Goal: Information Seeking & Learning: Check status

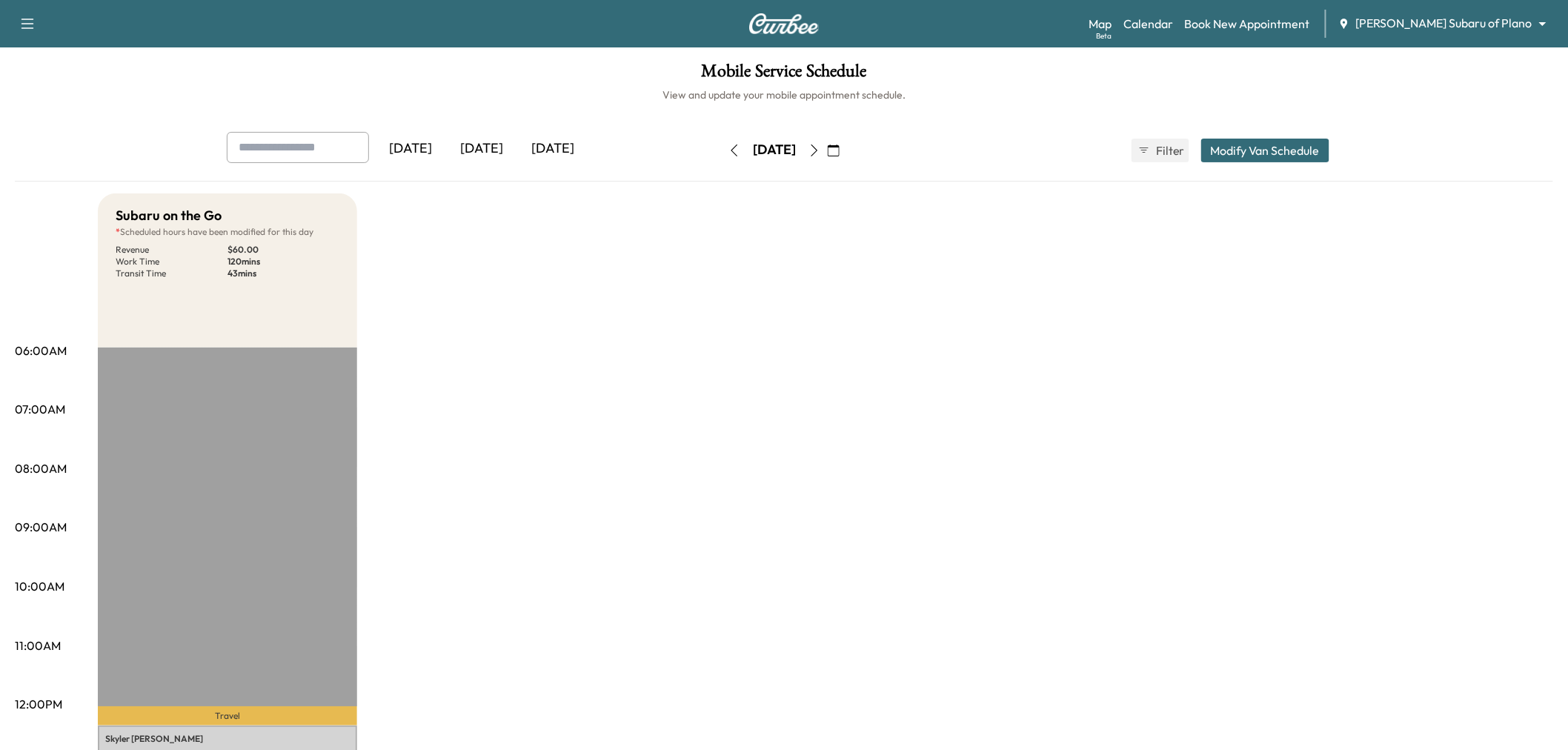
click at [550, 152] on div "[DATE]" at bounding box center [552, 149] width 71 height 34
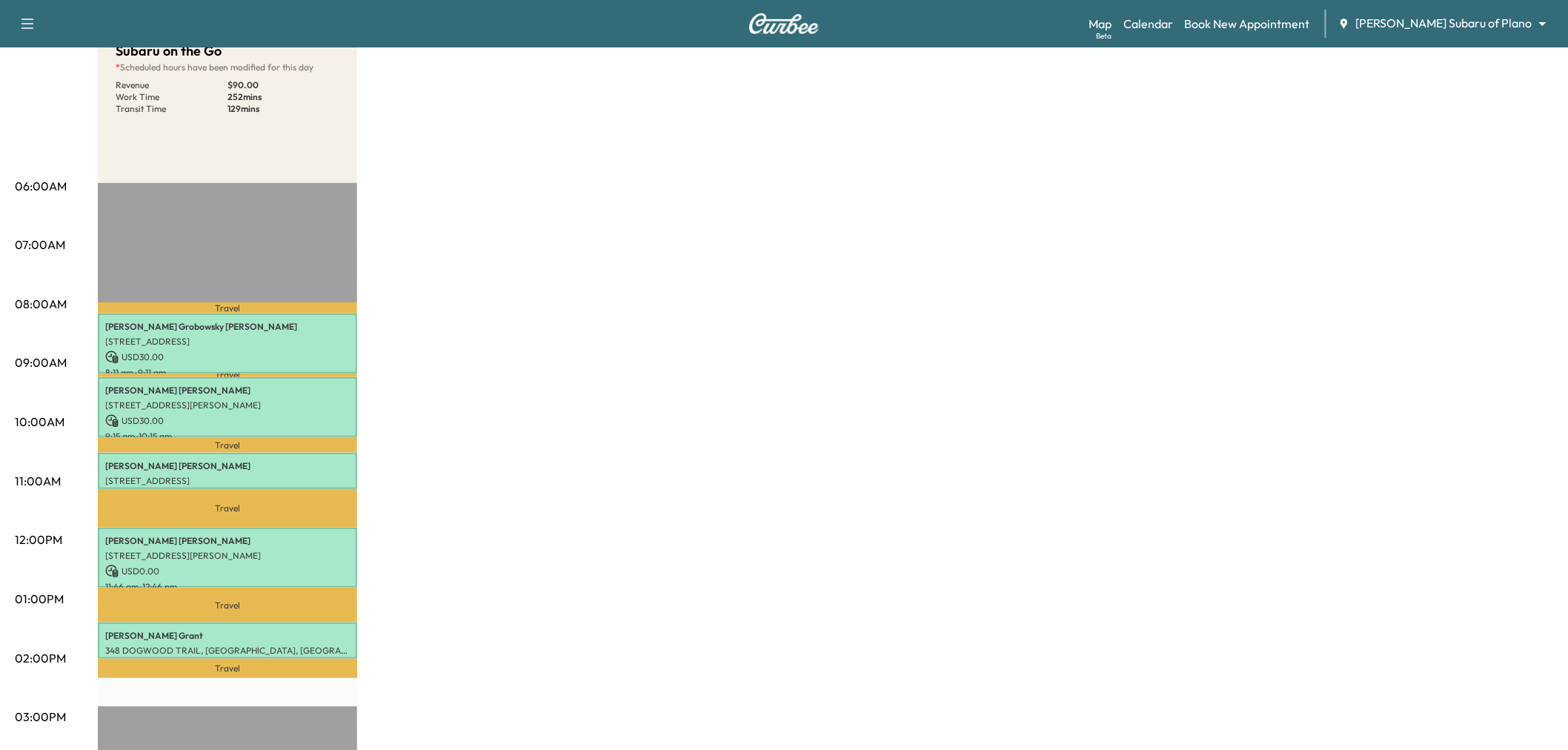
scroll to position [247, 0]
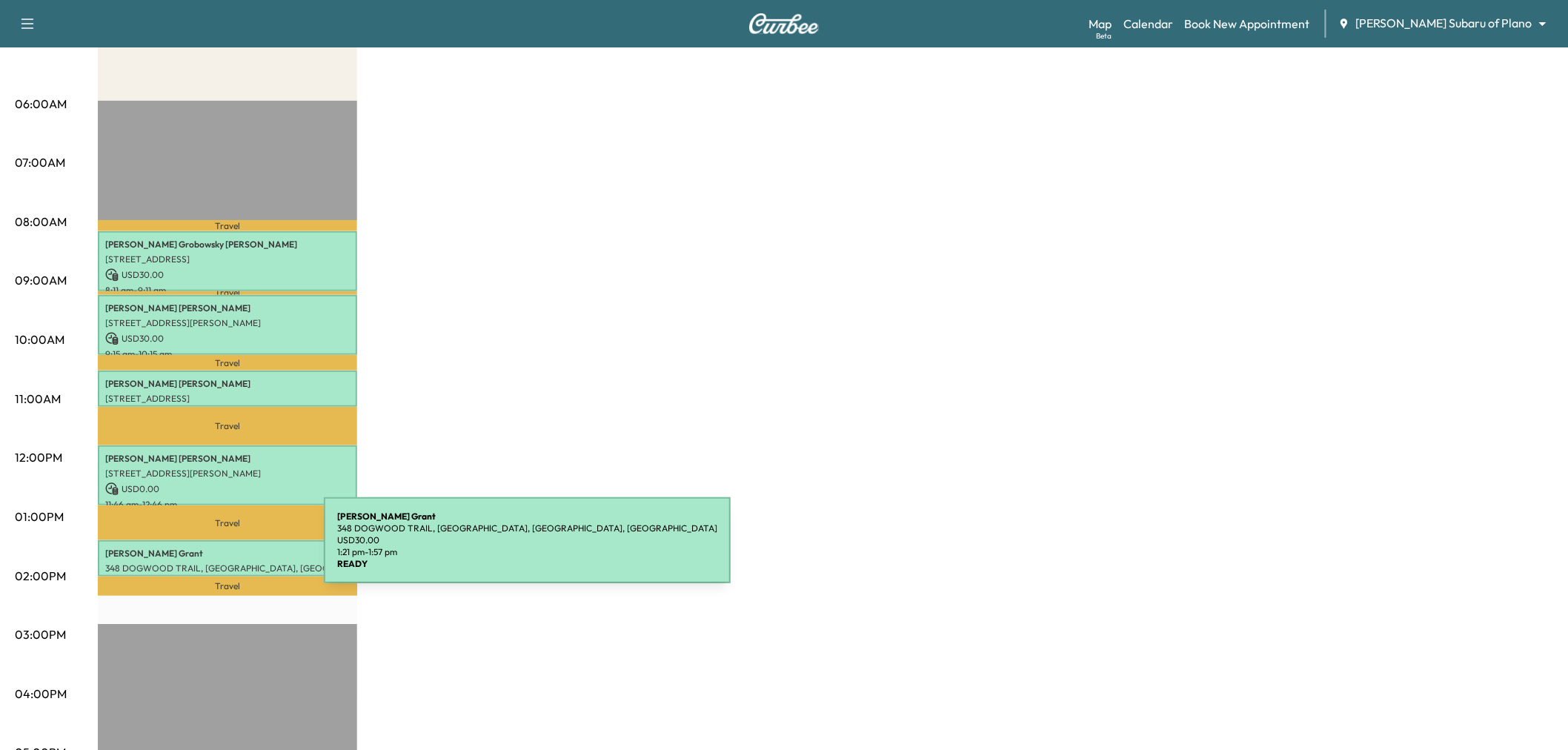
click at [213, 549] on p "Kimberly Grant" at bounding box center [227, 554] width 244 height 12
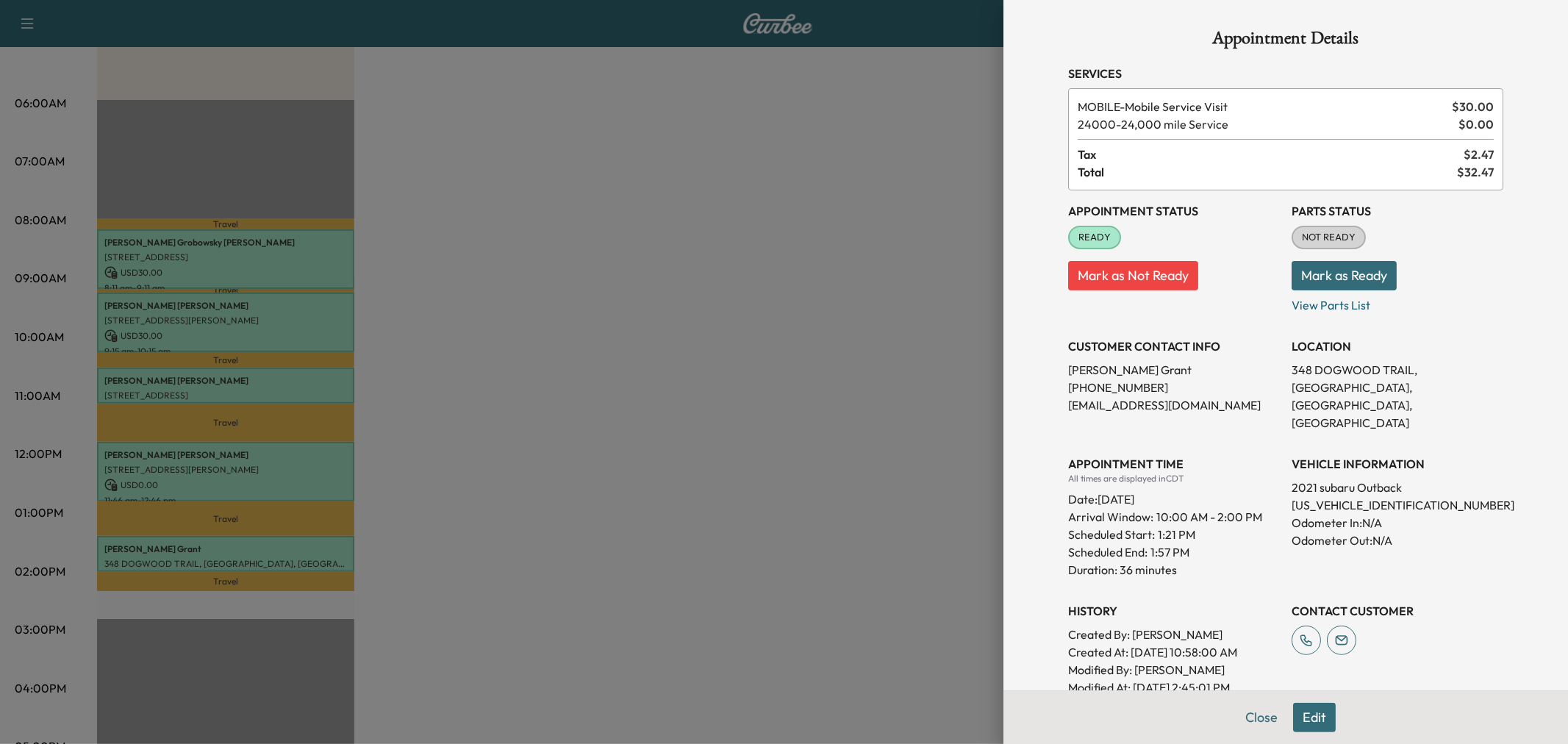
click at [211, 545] on div at bounding box center [784, 372] width 1568 height 744
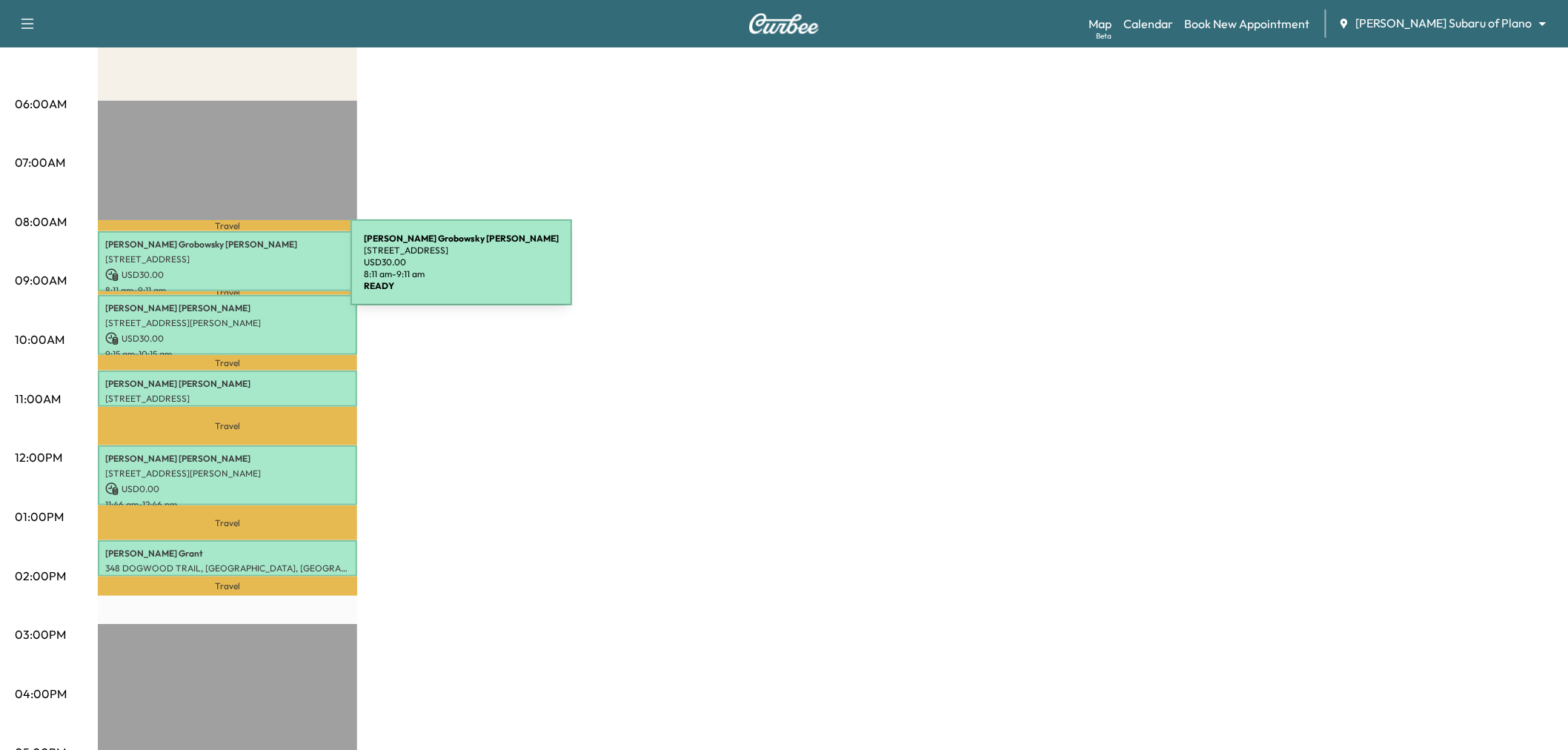
click at [243, 271] on p "USD 30.00" at bounding box center [227, 275] width 244 height 14
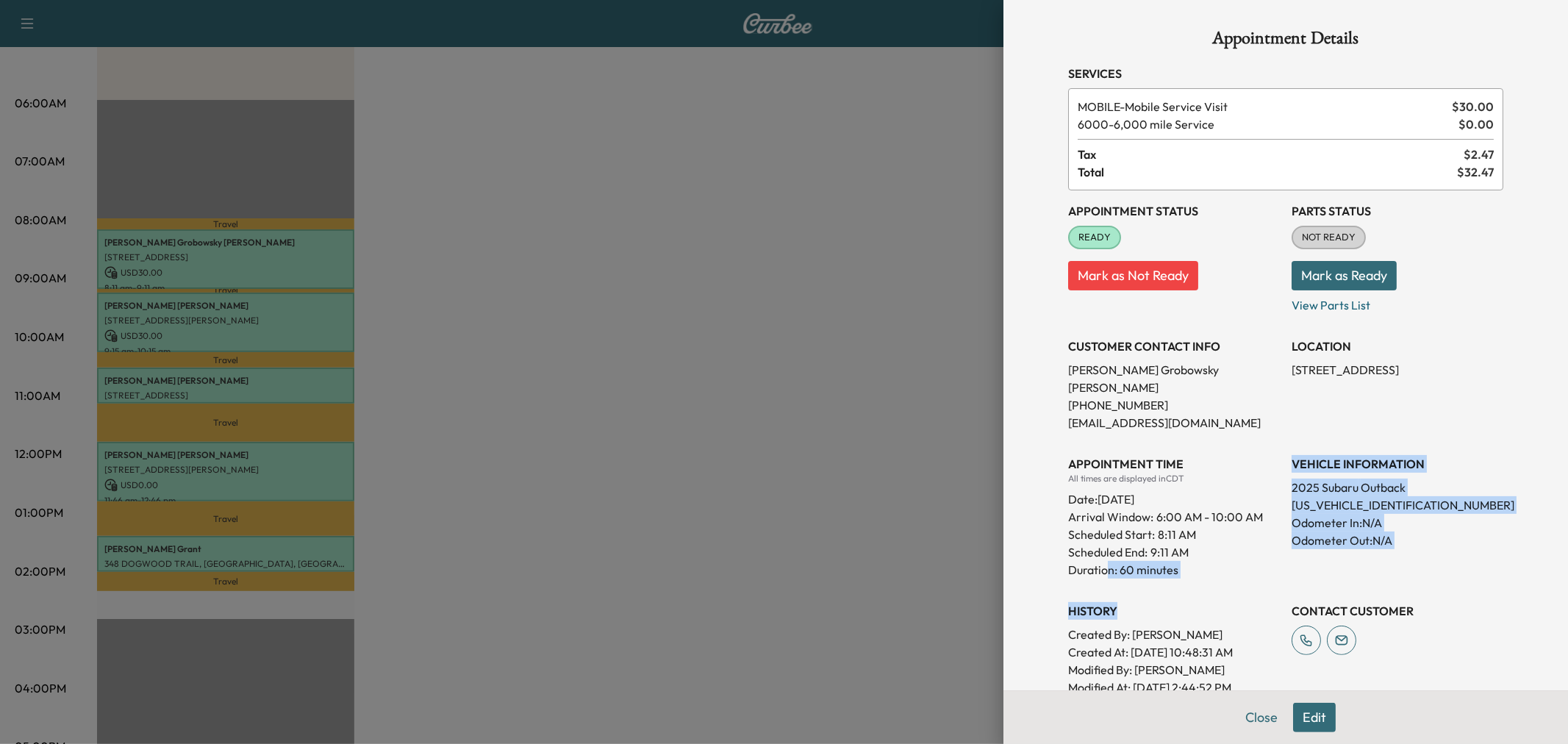
drag, startPoint x: 1097, startPoint y: 552, endPoint x: 1187, endPoint y: 569, distance: 91.6
click at [1187, 569] on div "Appointment Status READY Mark as Not Ready Parts Status NOT READY Mark as Ready…" at bounding box center [1286, 444] width 436 height 506
click at [1193, 564] on div "Appointment Status READY Mark as Not Ready Parts Status NOT READY Mark as Ready…" at bounding box center [1286, 444] width 436 height 506
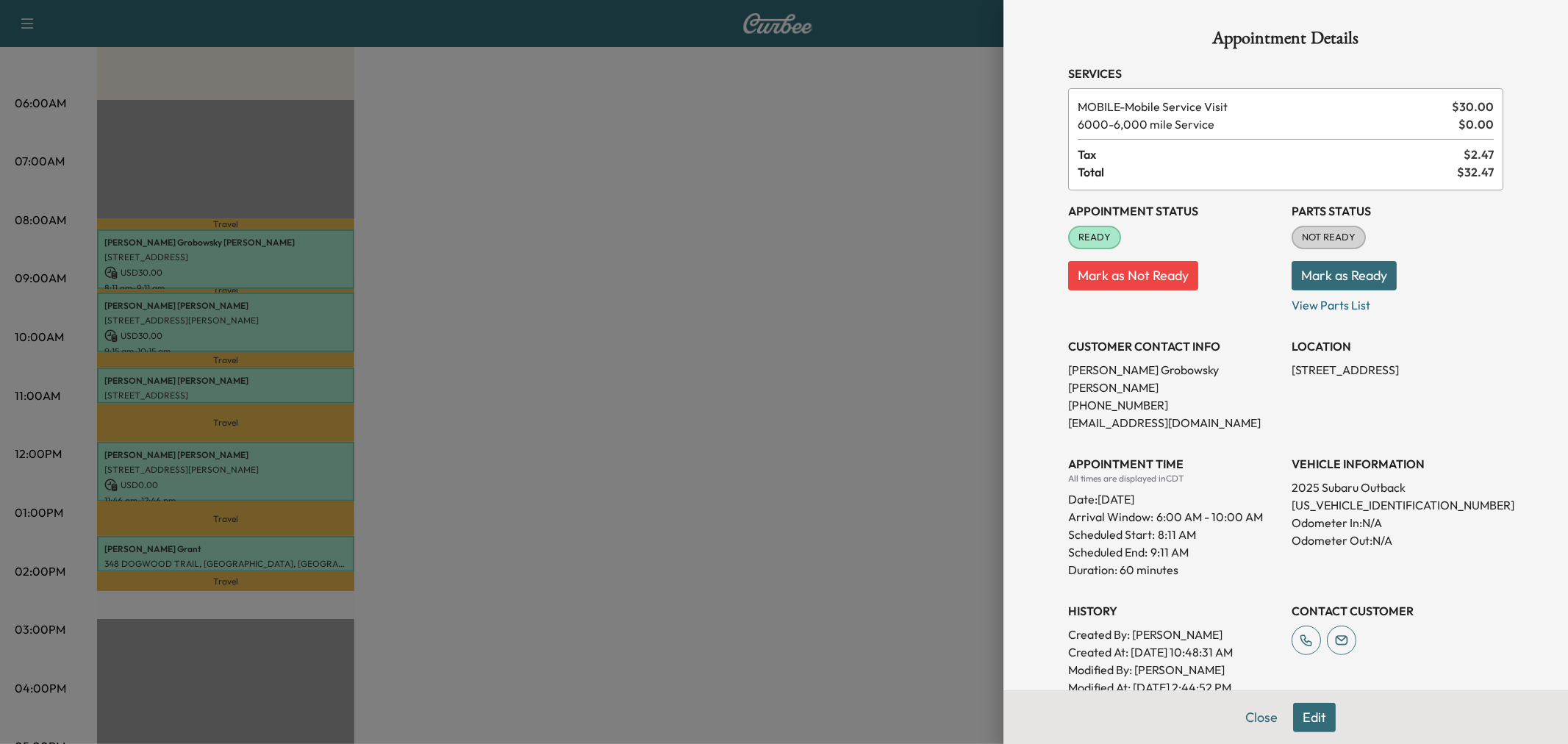
click at [295, 324] on div at bounding box center [784, 372] width 1568 height 744
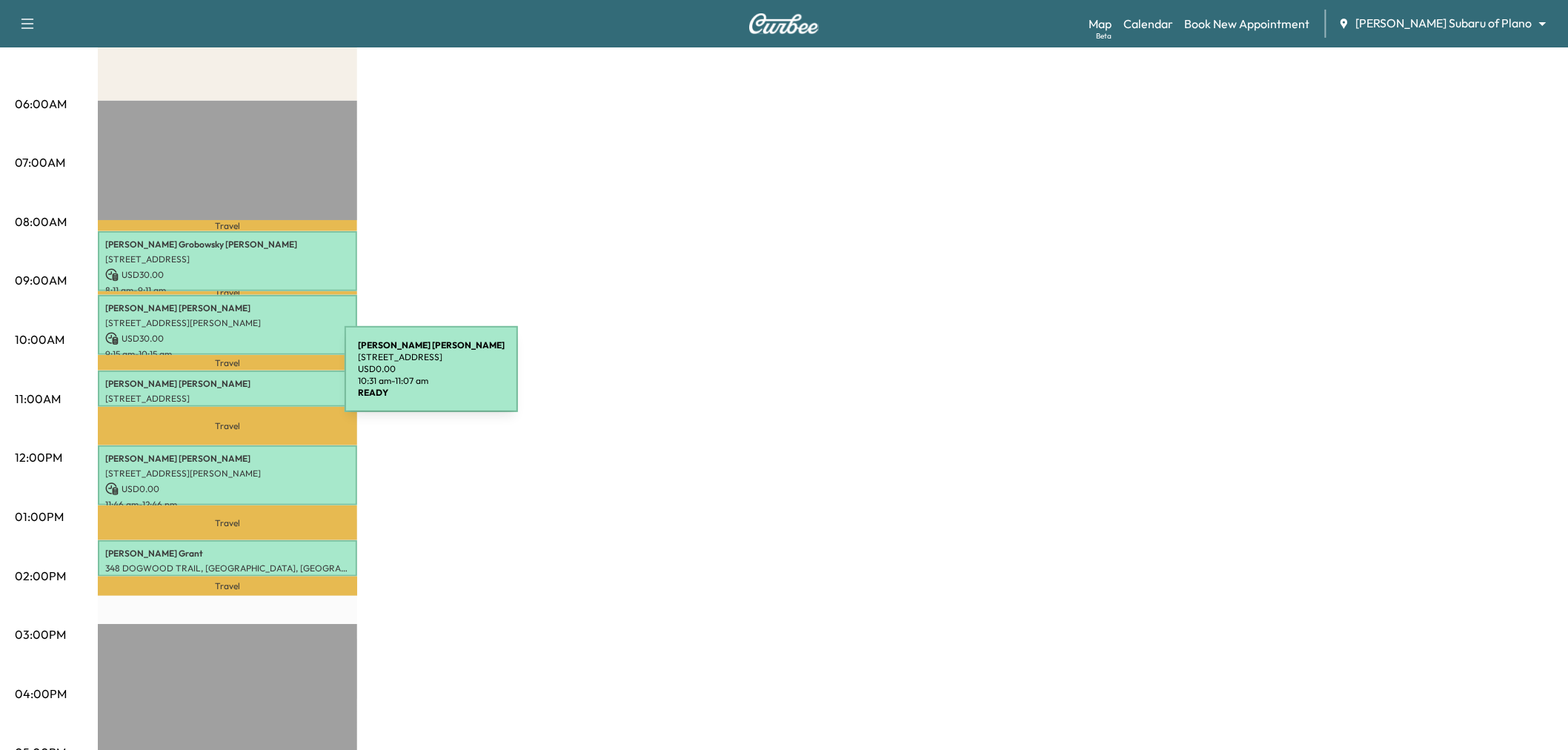
click at [233, 378] on p "Anna Fagan" at bounding box center [227, 384] width 244 height 12
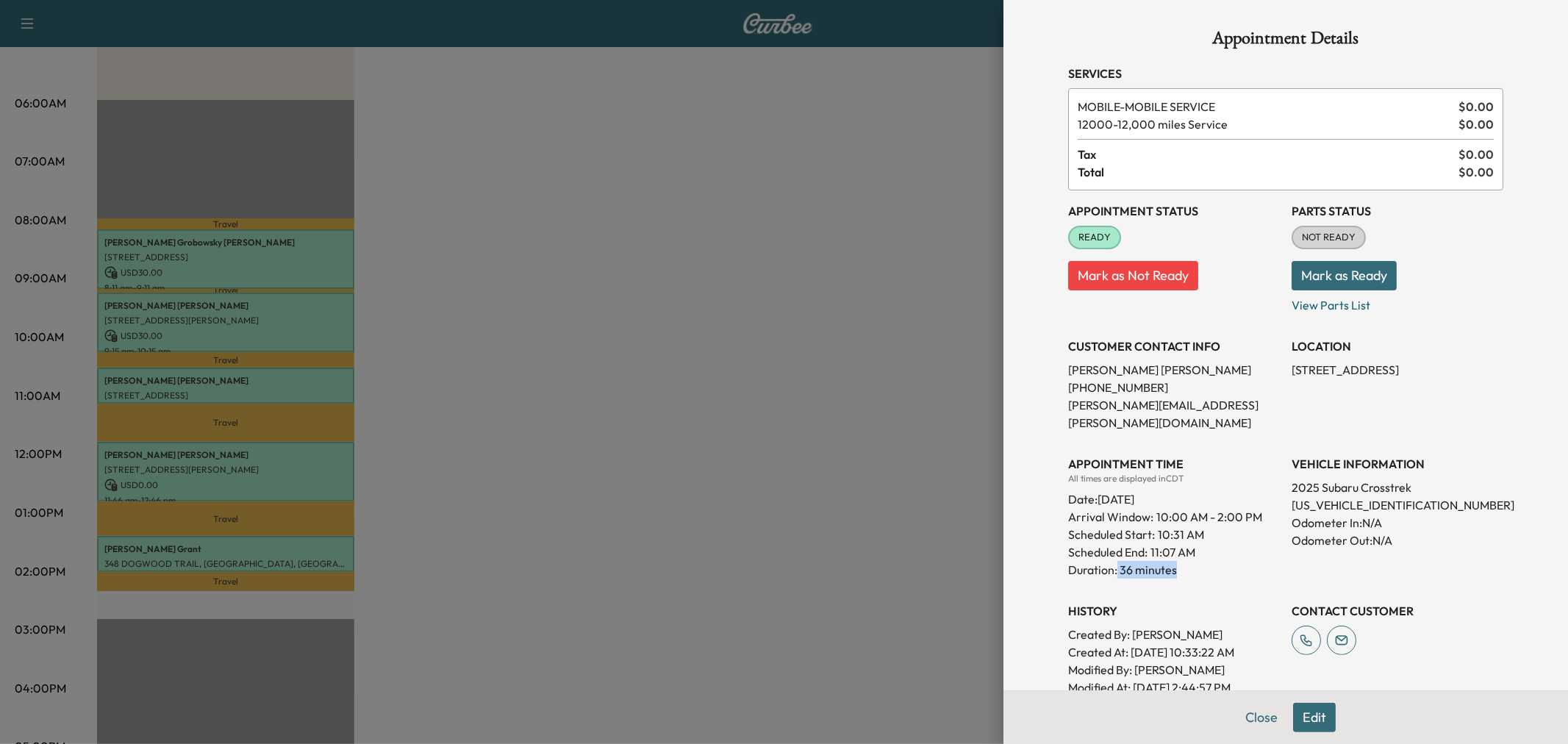
drag, startPoint x: 1106, startPoint y: 555, endPoint x: 1172, endPoint y: 564, distance: 66.6
click at [1172, 564] on div "Appointment Status READY Mark as Not Ready Parts Status NOT READY Mark as Ready…" at bounding box center [1286, 444] width 436 height 506
click at [938, 526] on div at bounding box center [784, 372] width 1568 height 744
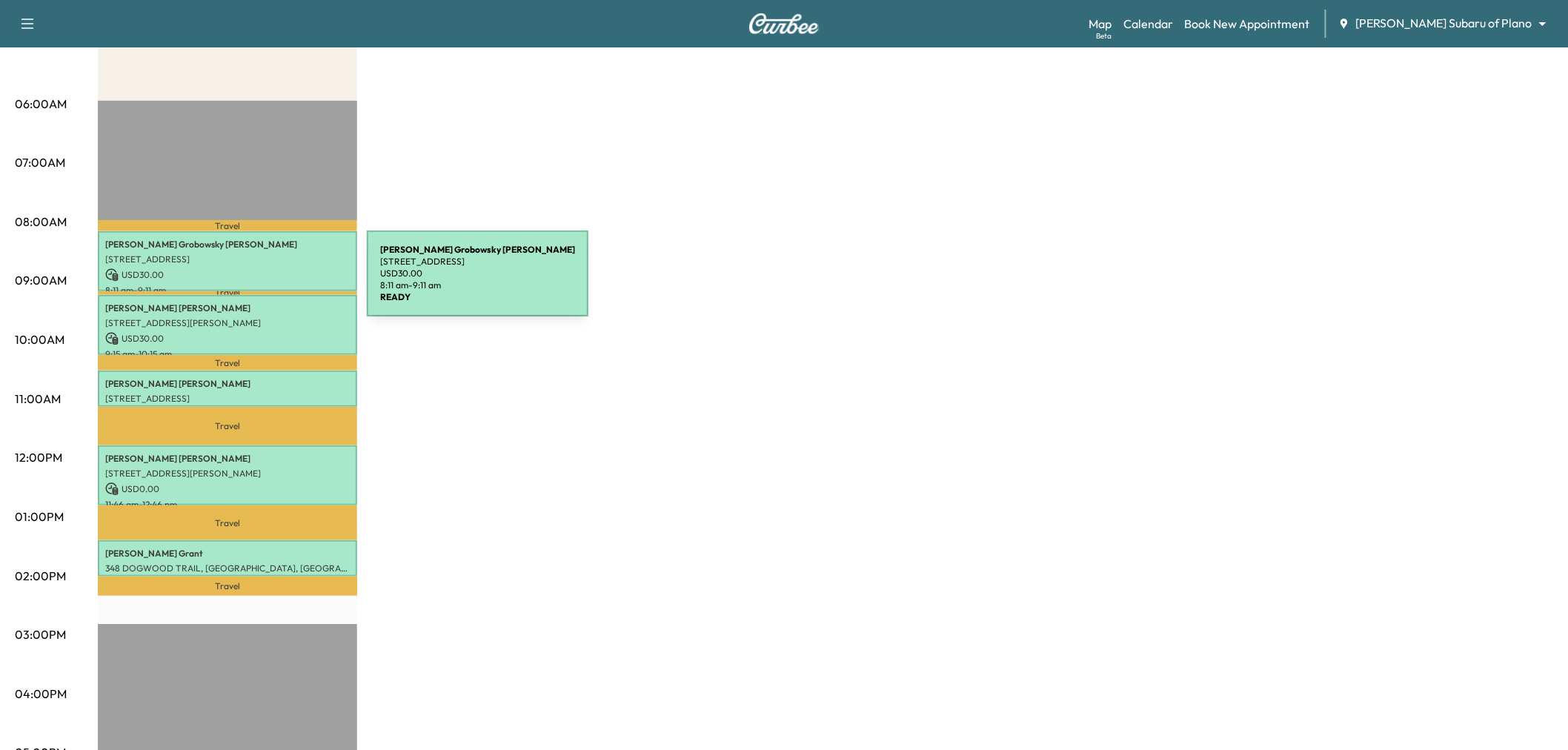
click at [256, 285] on p "8:11 am - 9:11 am" at bounding box center [227, 291] width 244 height 12
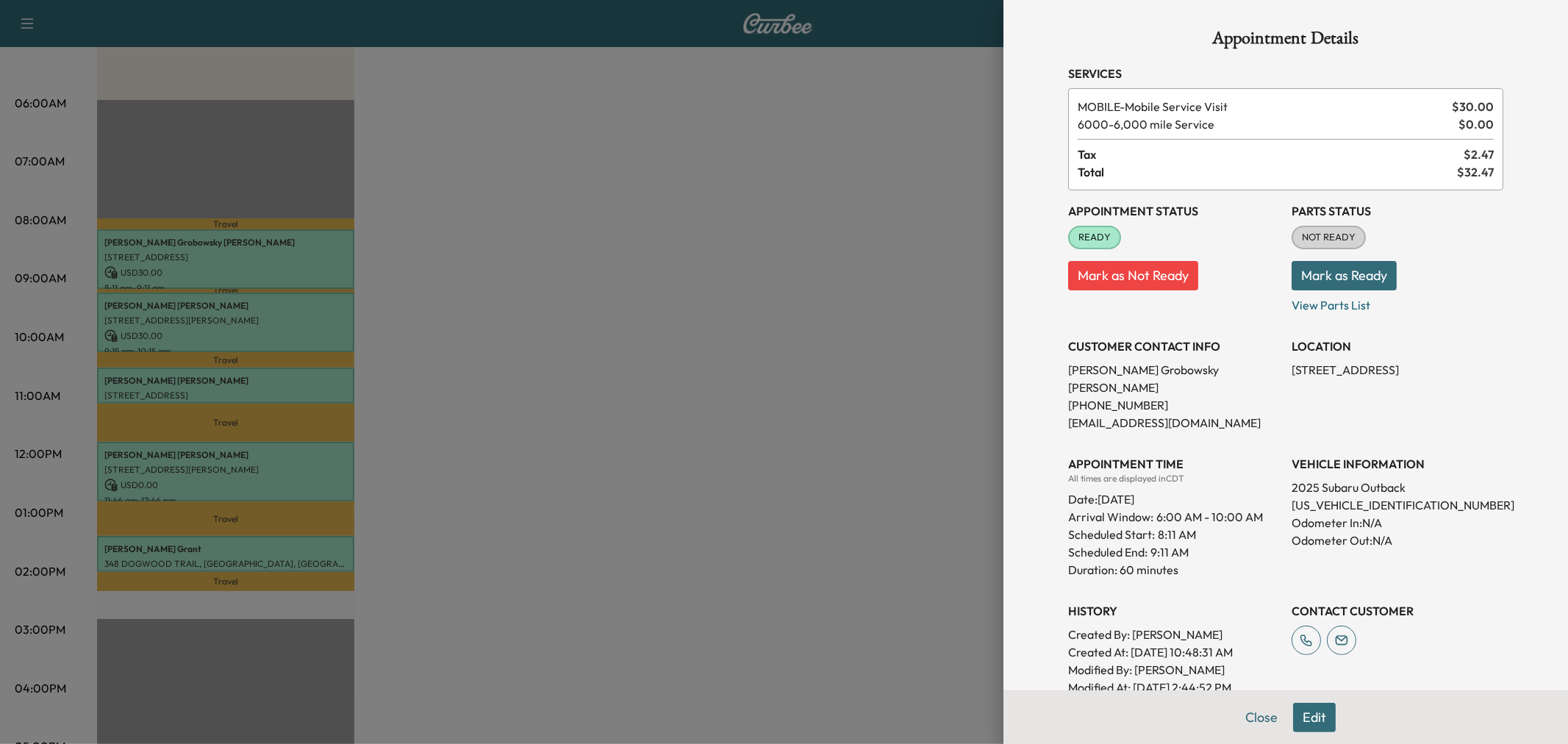
click at [269, 322] on div at bounding box center [784, 372] width 1568 height 744
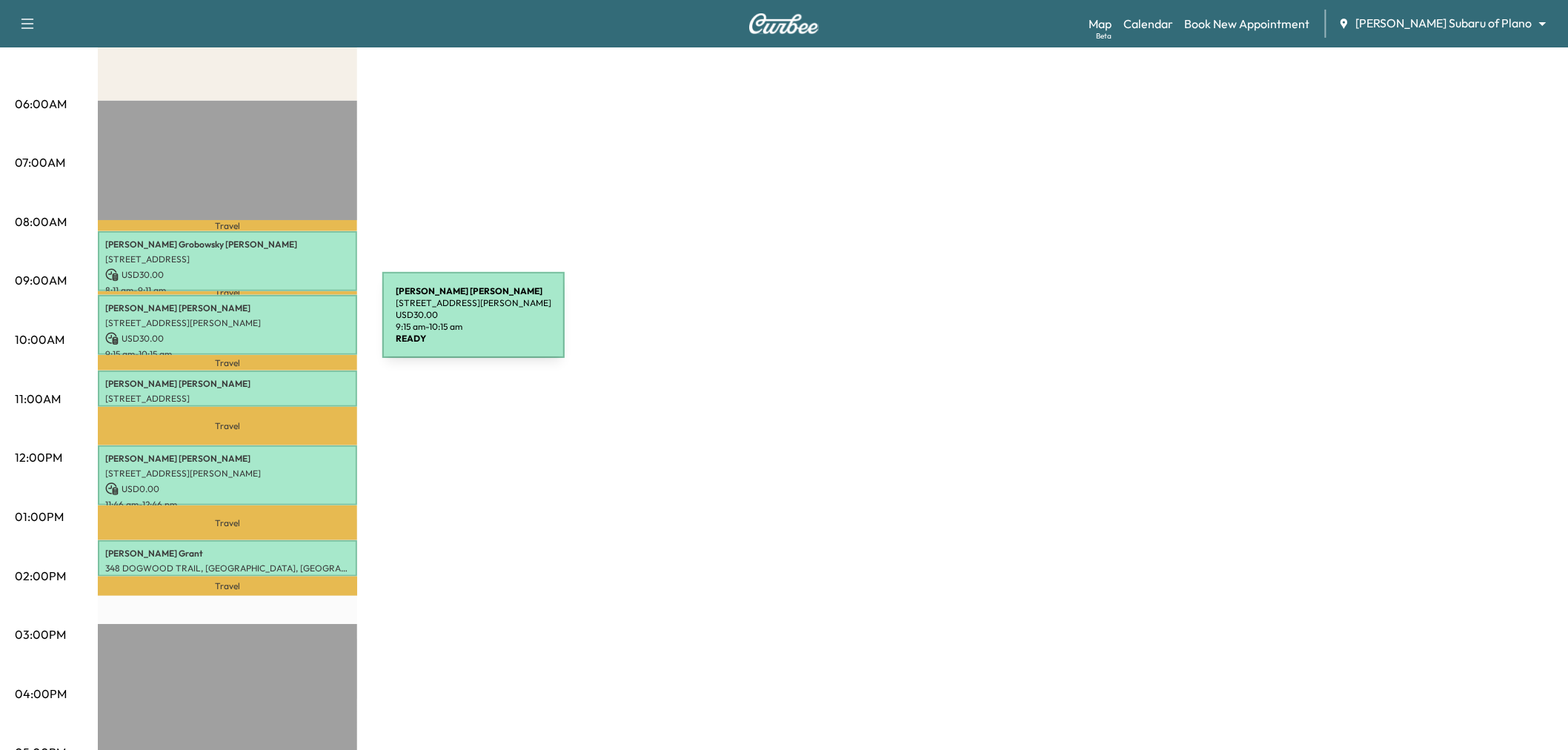
click at [271, 324] on p "5603 SHUBERT CT, DALLAS, TX 75252, USA" at bounding box center [227, 324] width 244 height 12
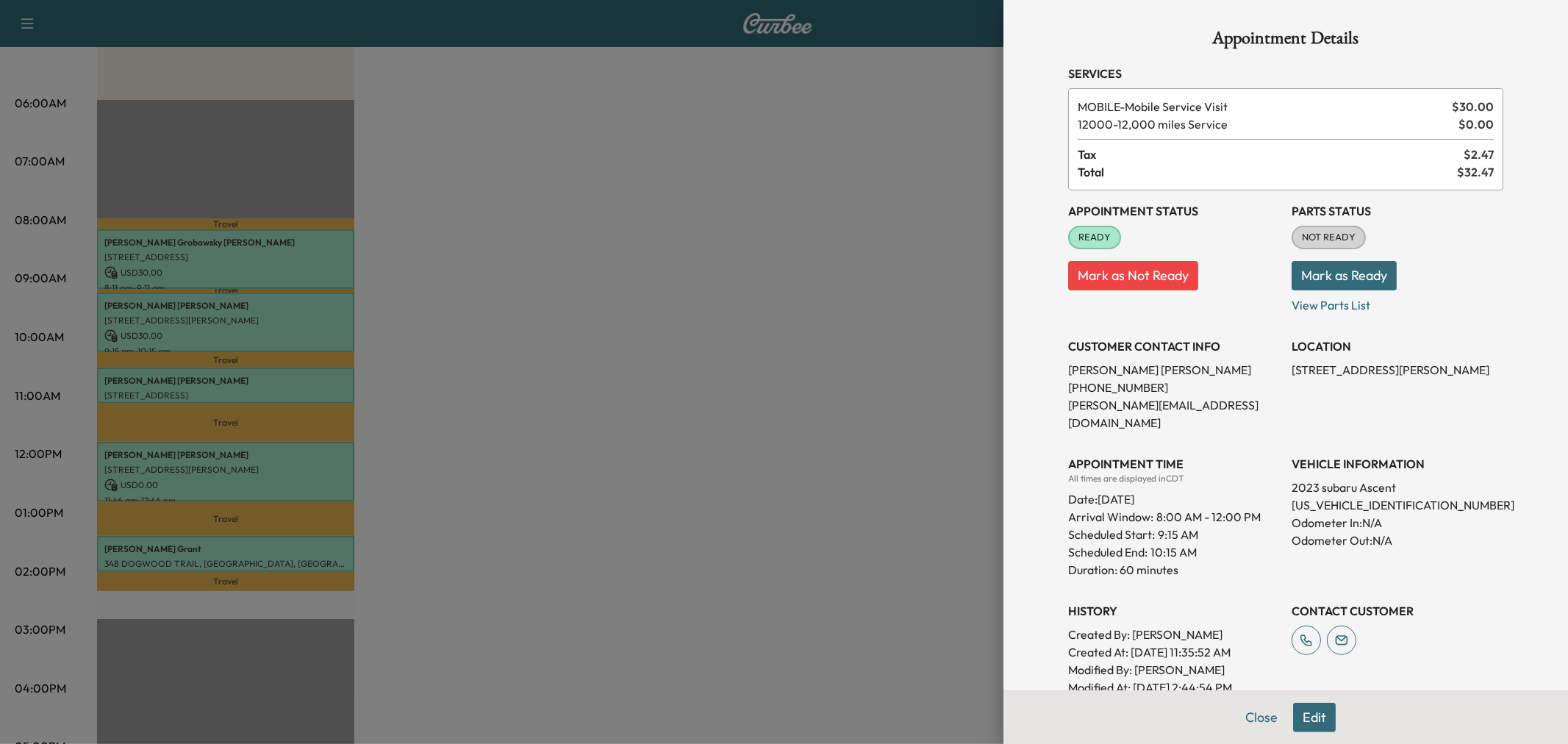
click at [272, 392] on div at bounding box center [784, 372] width 1568 height 744
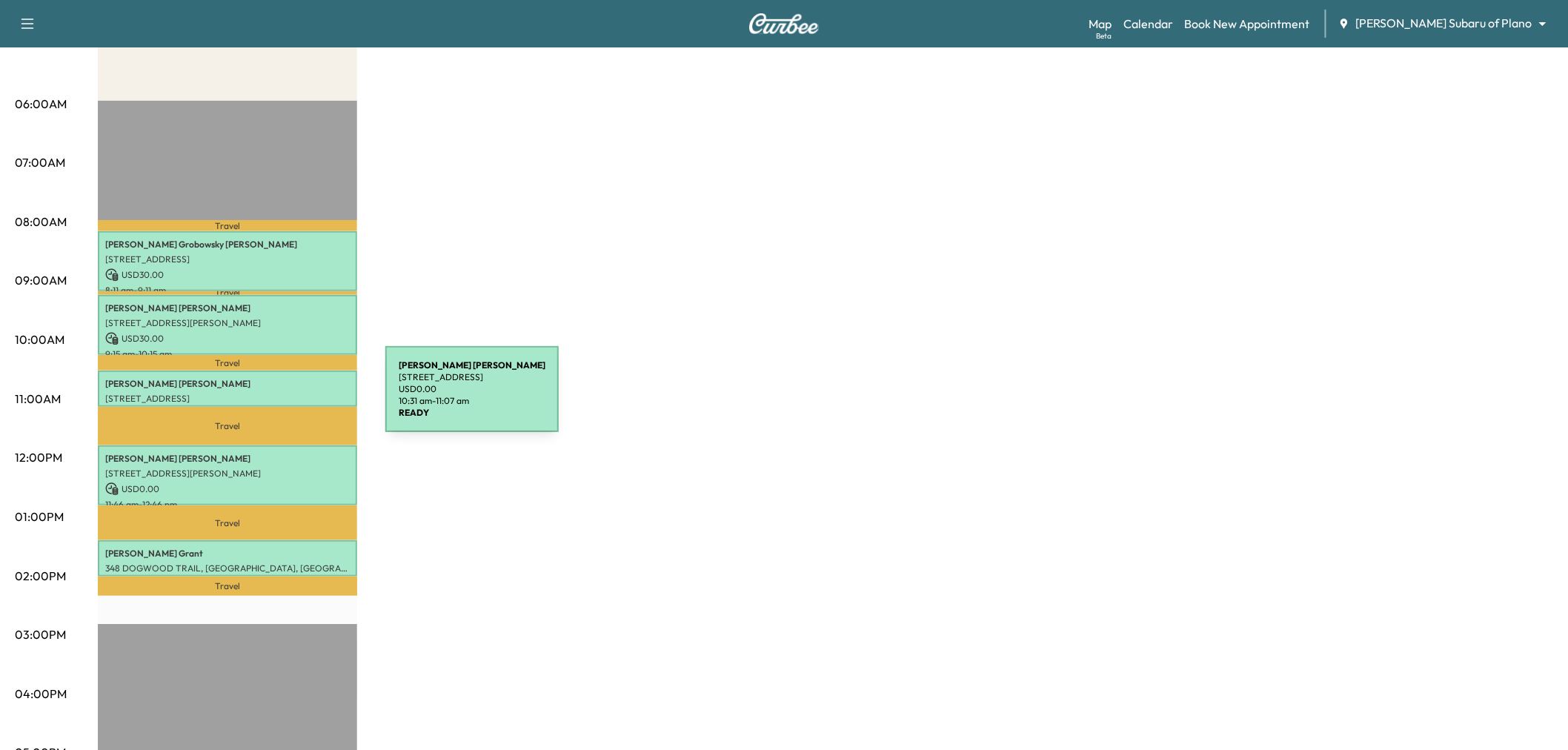
click at [274, 398] on p "631 Devonshire Dr, Richardson, TX 75080, USA" at bounding box center [227, 399] width 244 height 12
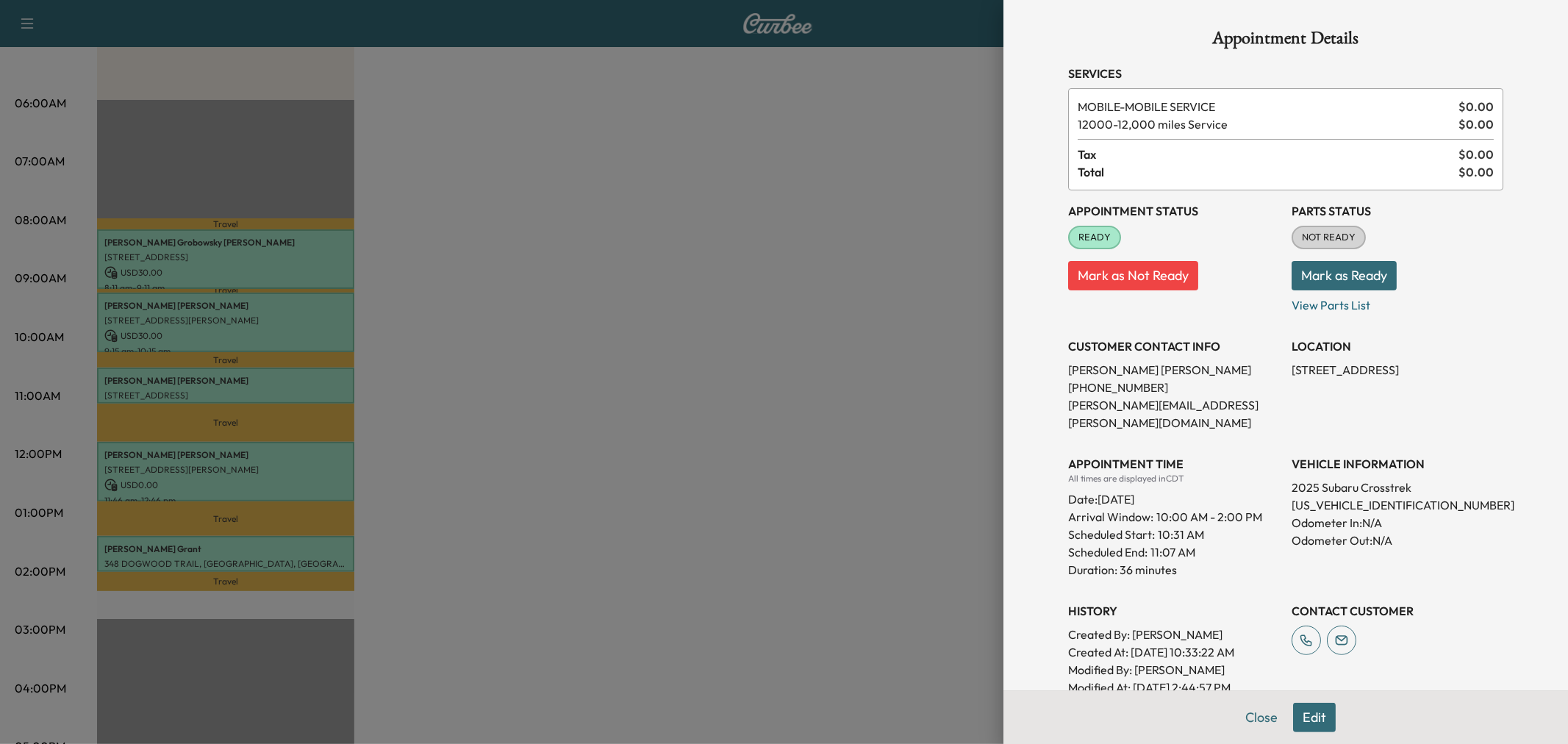
click at [272, 495] on div at bounding box center [784, 372] width 1568 height 744
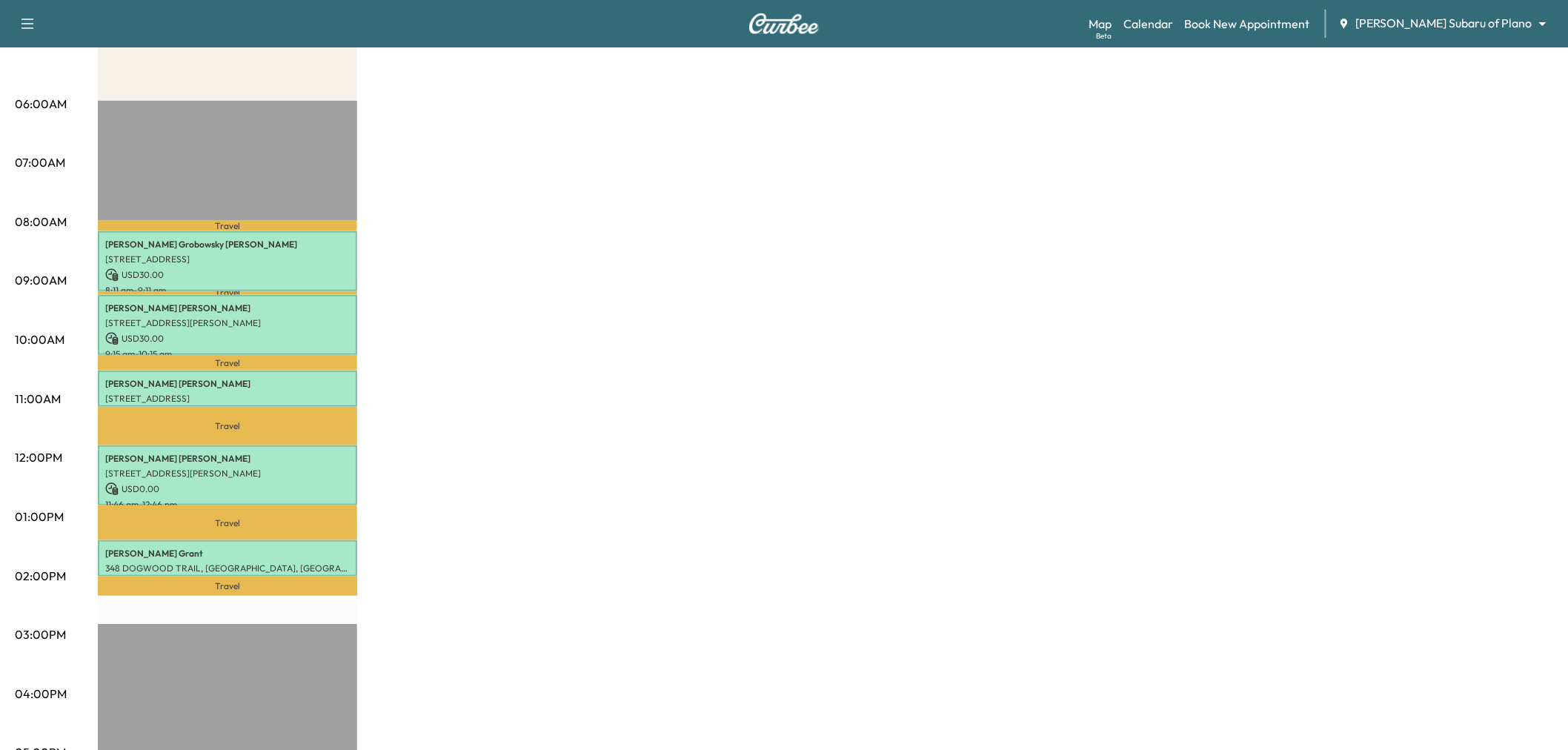
click at [274, 505] on p "Travel" at bounding box center [227, 523] width 259 height 35
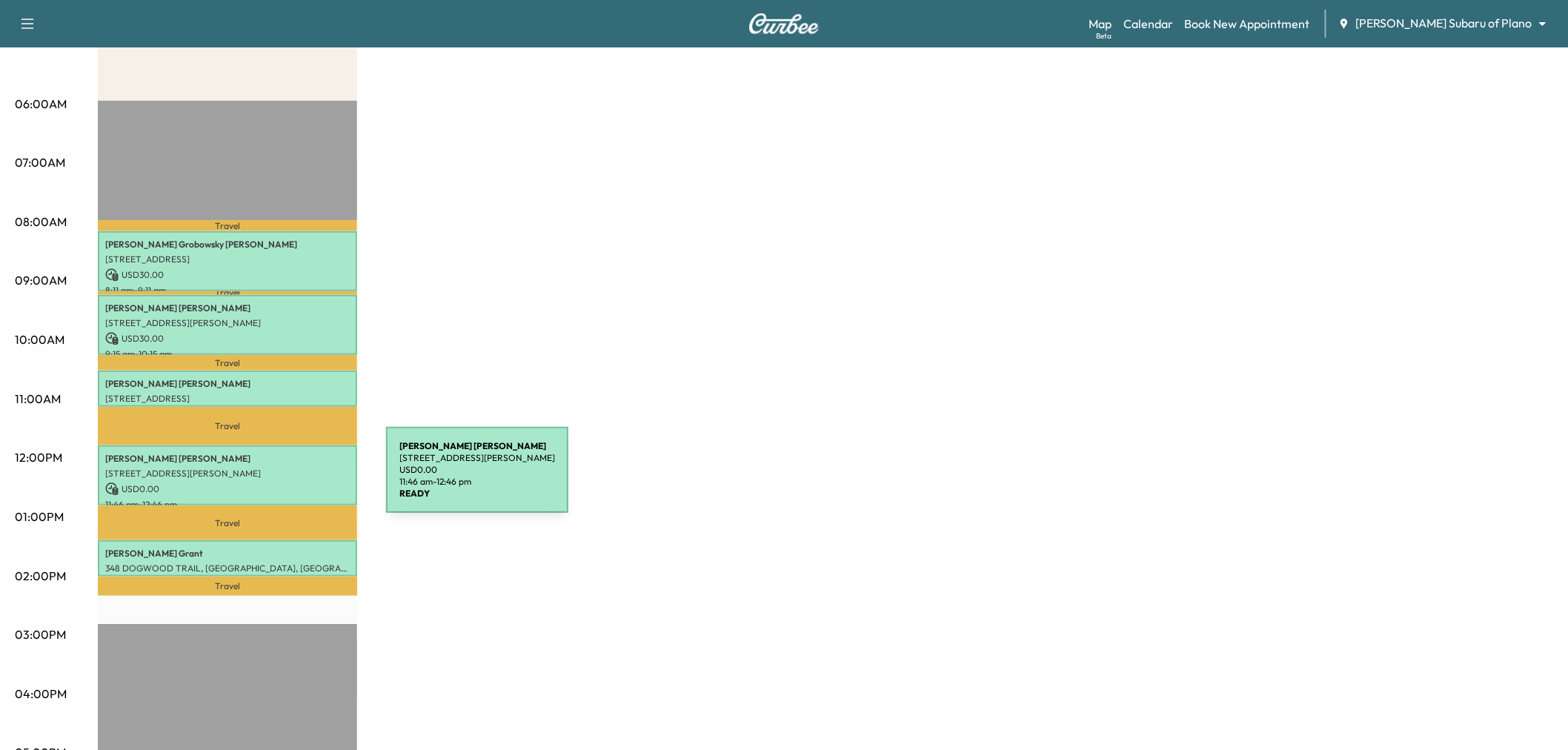
click at [275, 483] on p "USD 0.00" at bounding box center [227, 490] width 244 height 14
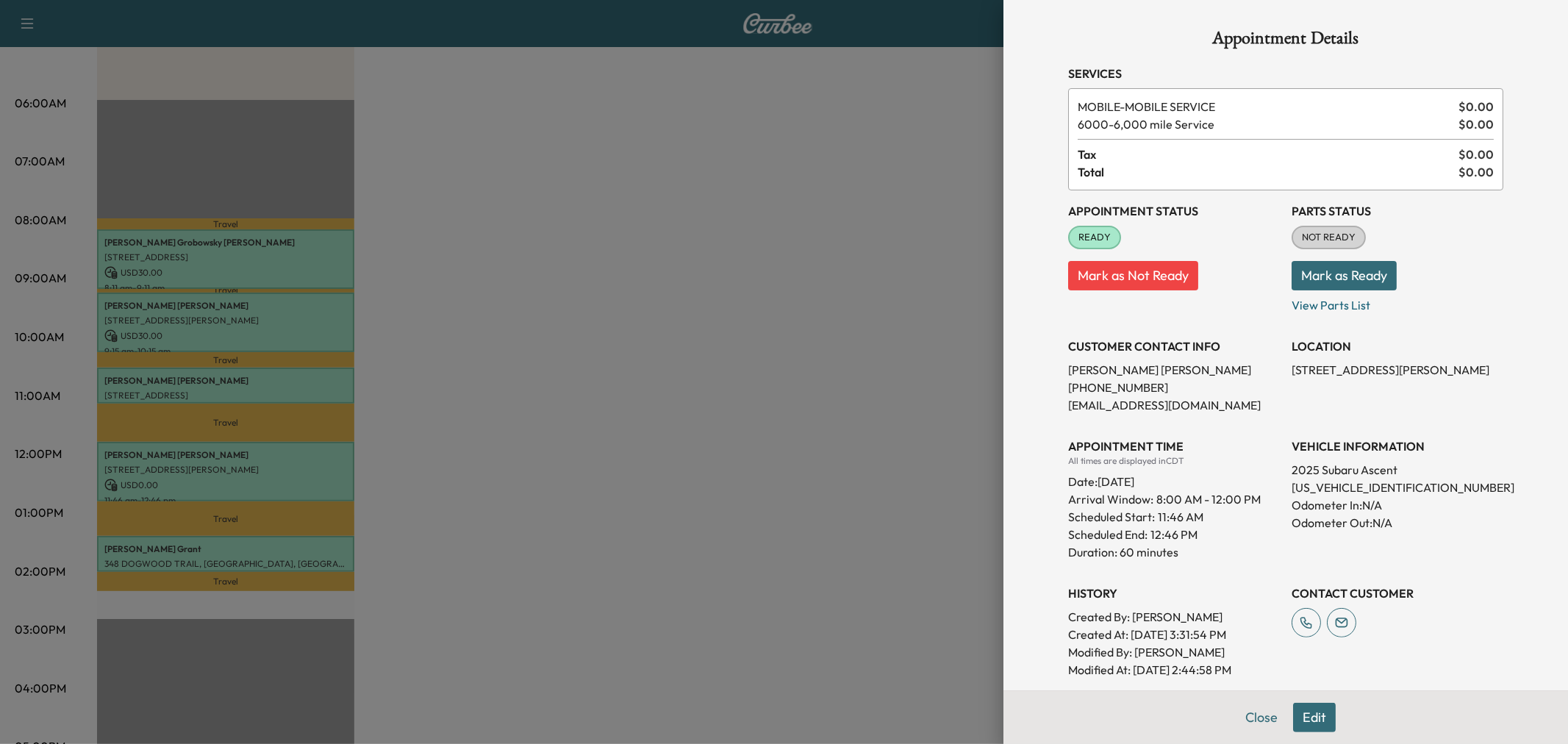
drag, startPoint x: 273, startPoint y: 490, endPoint x: 265, endPoint y: 512, distance: 23.4
click at [273, 491] on div at bounding box center [784, 372] width 1568 height 744
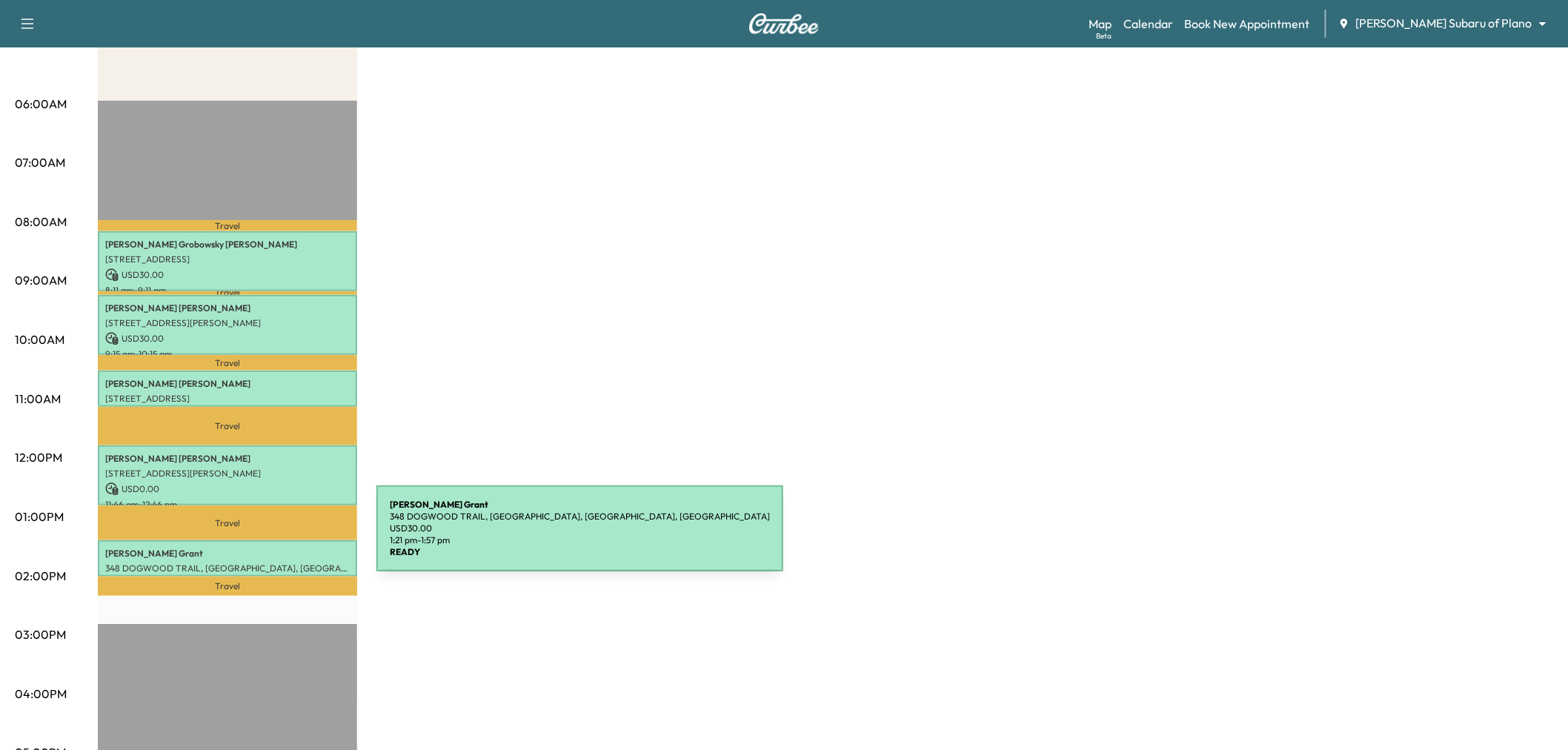
click at [265, 563] on p "348 DOGWOOD TRAIL, COPPELL, TX 75019, USA" at bounding box center [227, 569] width 244 height 12
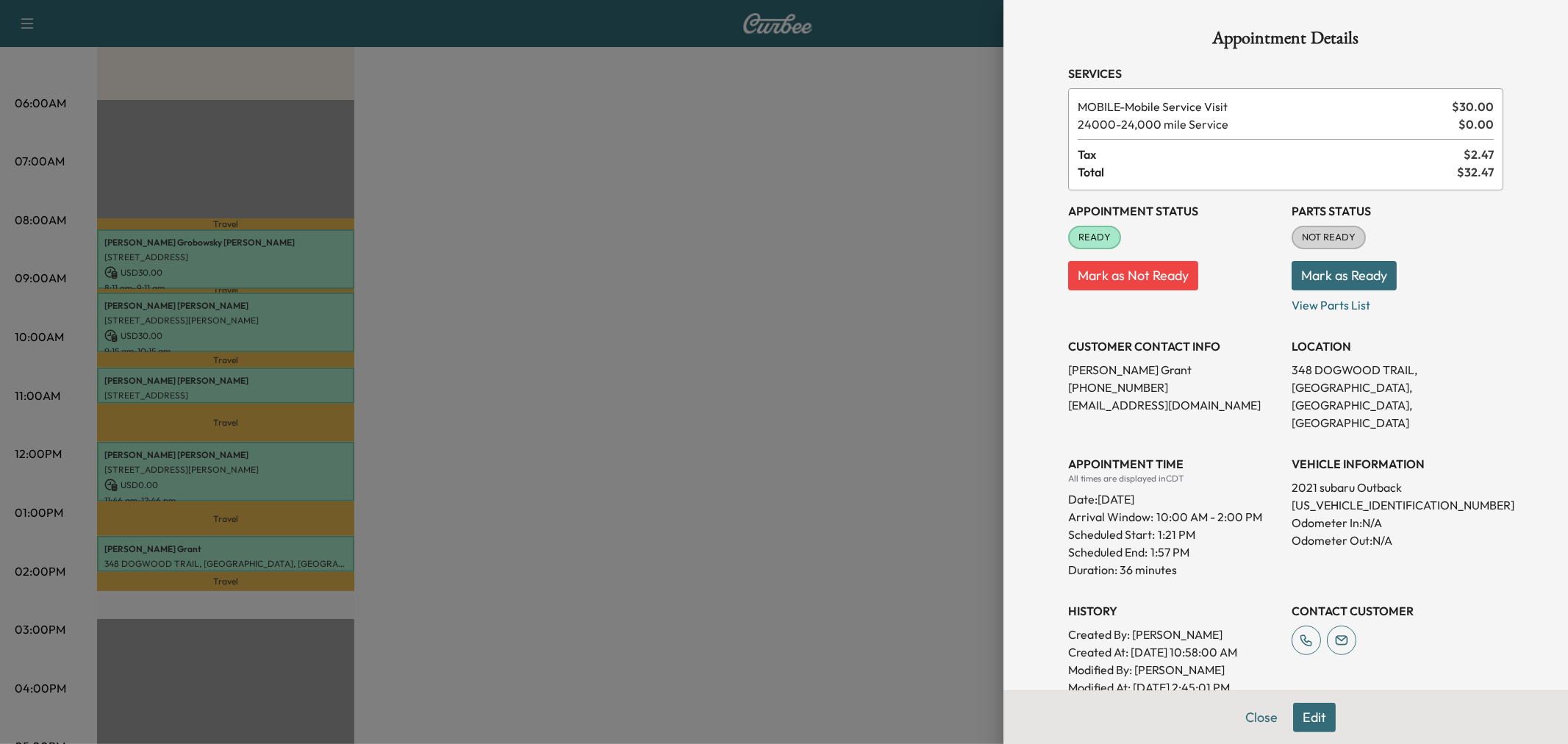
click at [262, 542] on div at bounding box center [784, 372] width 1568 height 744
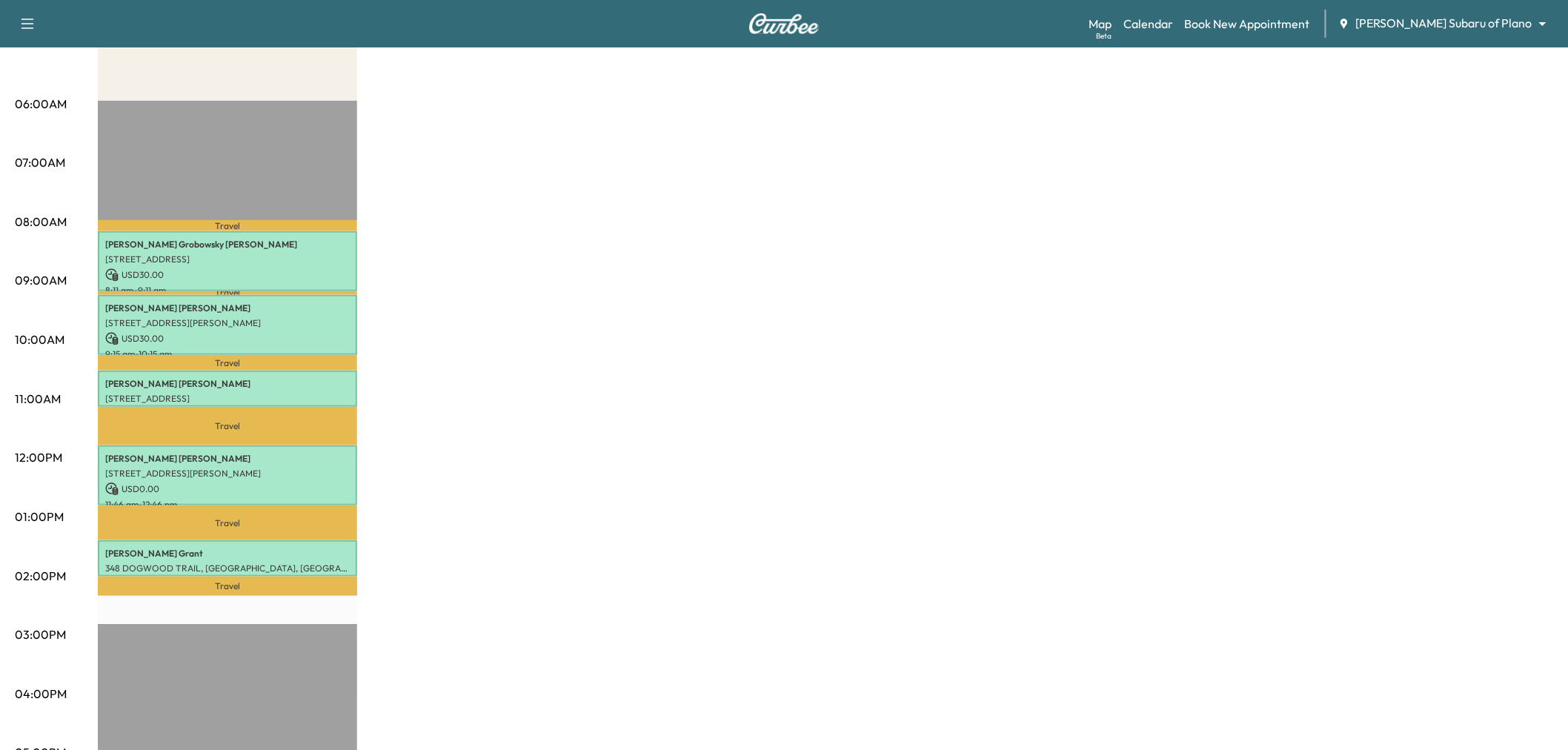
click at [582, 366] on div "Subaru on the Go * Scheduled hours have been modified for this day Revenue $ 90…" at bounding box center [825, 503] width 1456 height 1112
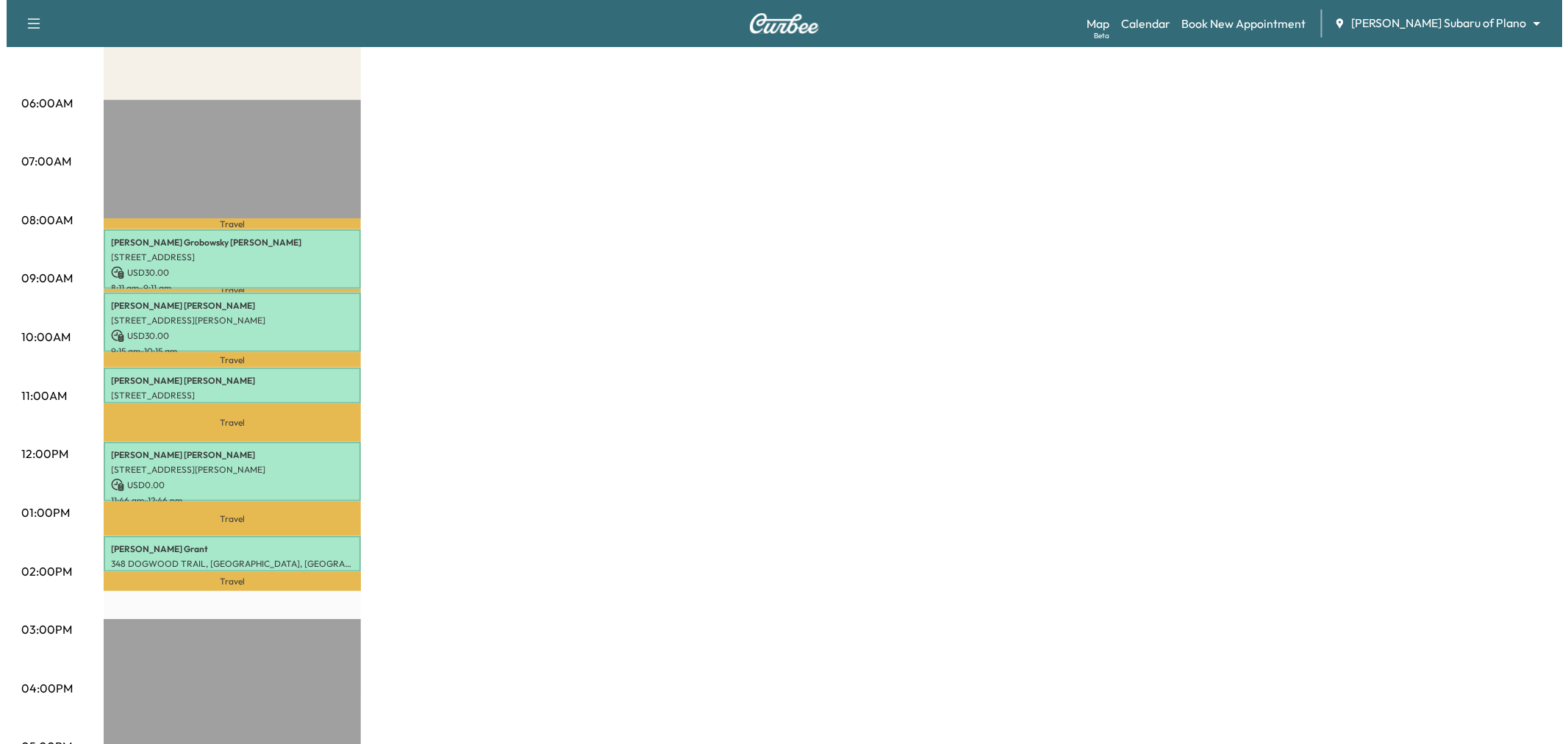
scroll to position [0, 0]
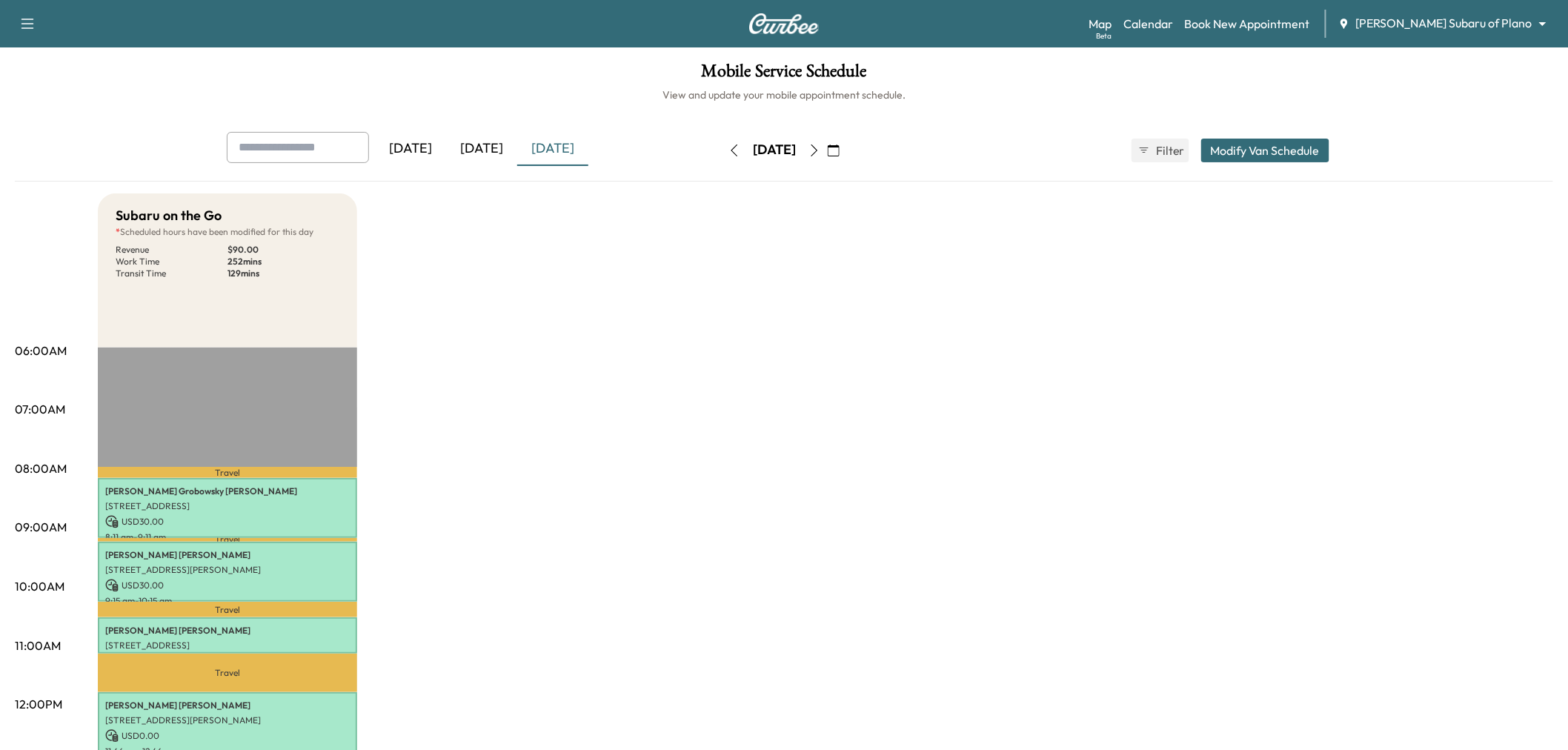
click at [491, 155] on div "[DATE]" at bounding box center [481, 149] width 71 height 34
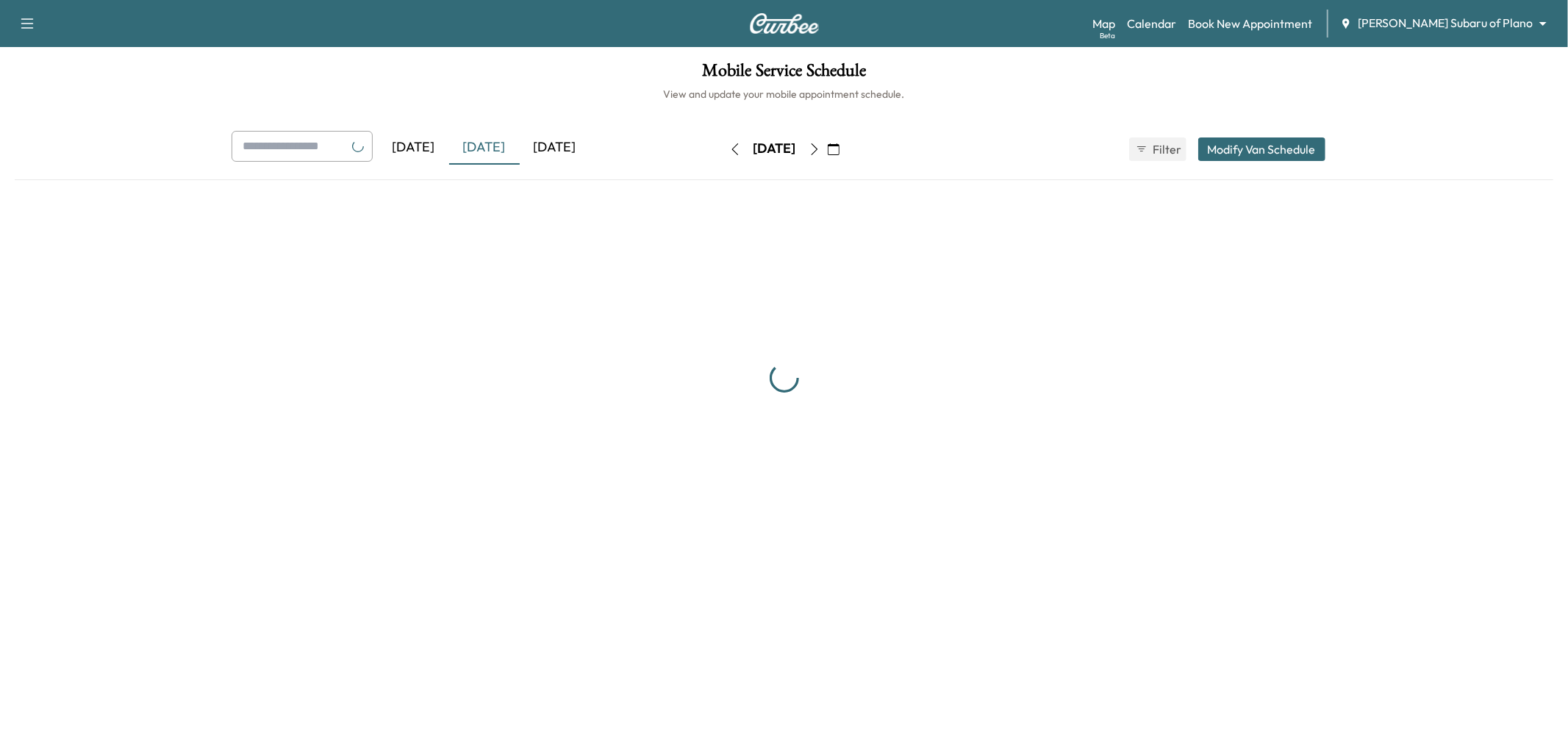
click at [554, 149] on div "[DATE]" at bounding box center [555, 148] width 71 height 34
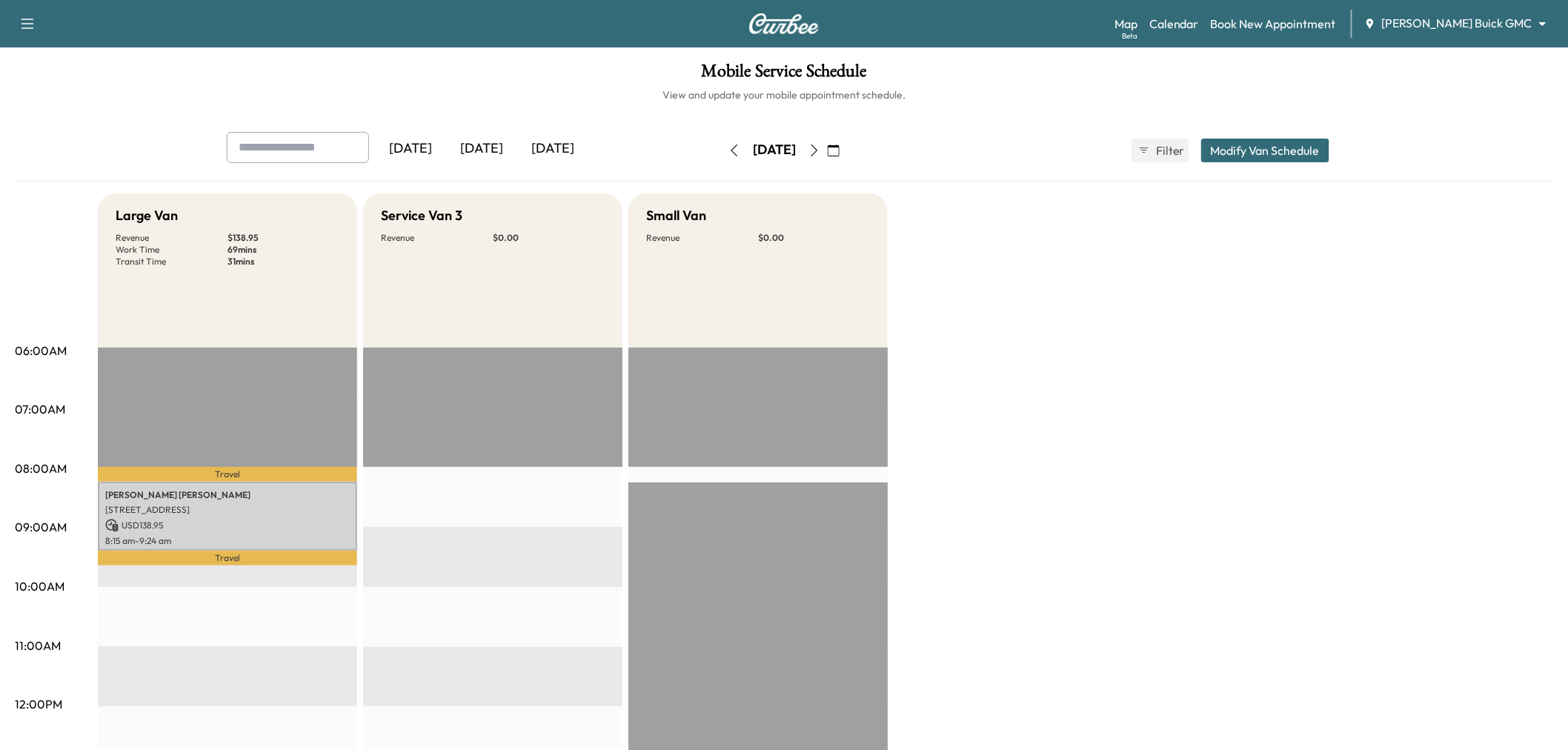
click at [497, 148] on div "[DATE]" at bounding box center [481, 149] width 71 height 34
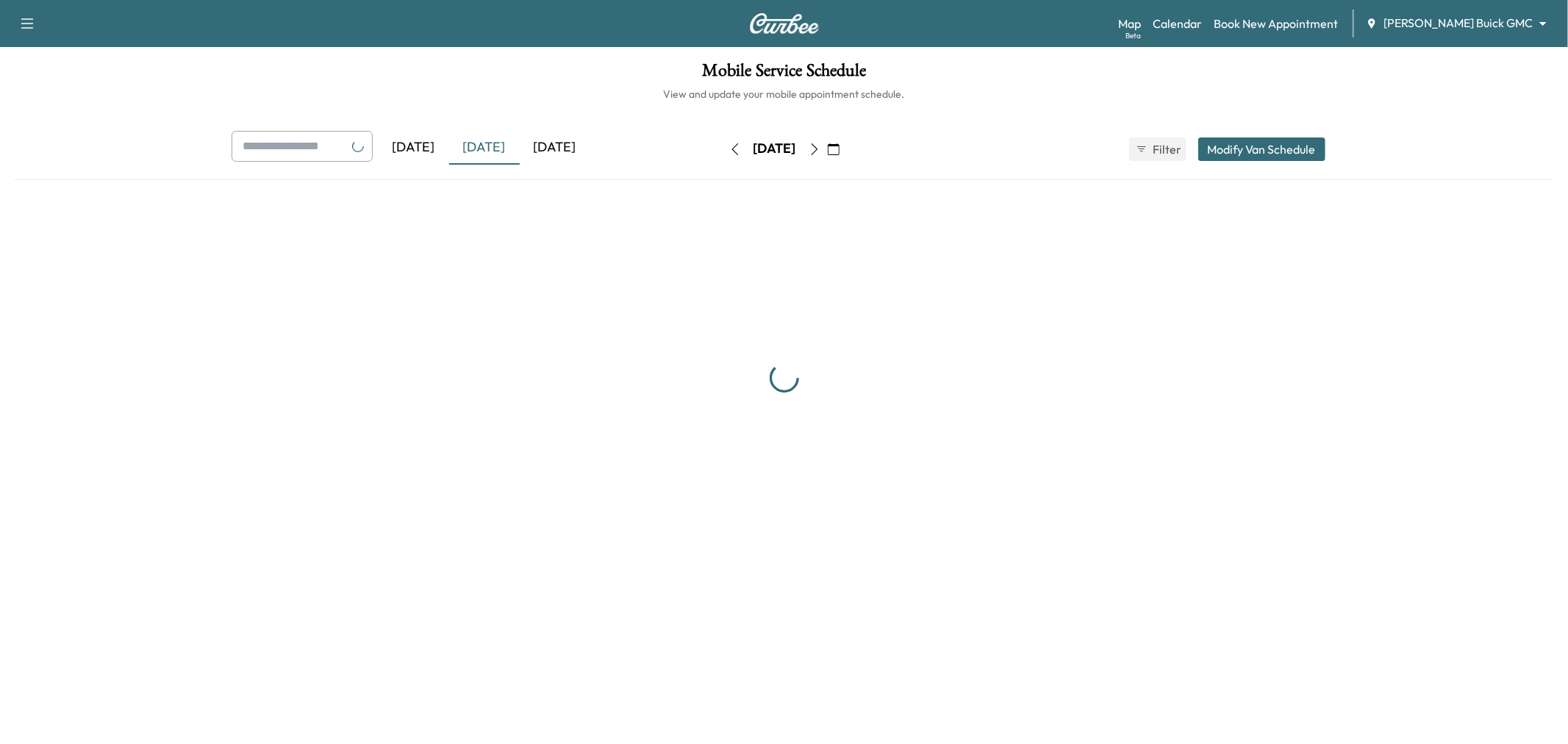
click at [569, 148] on div "[DATE]" at bounding box center [555, 148] width 71 height 34
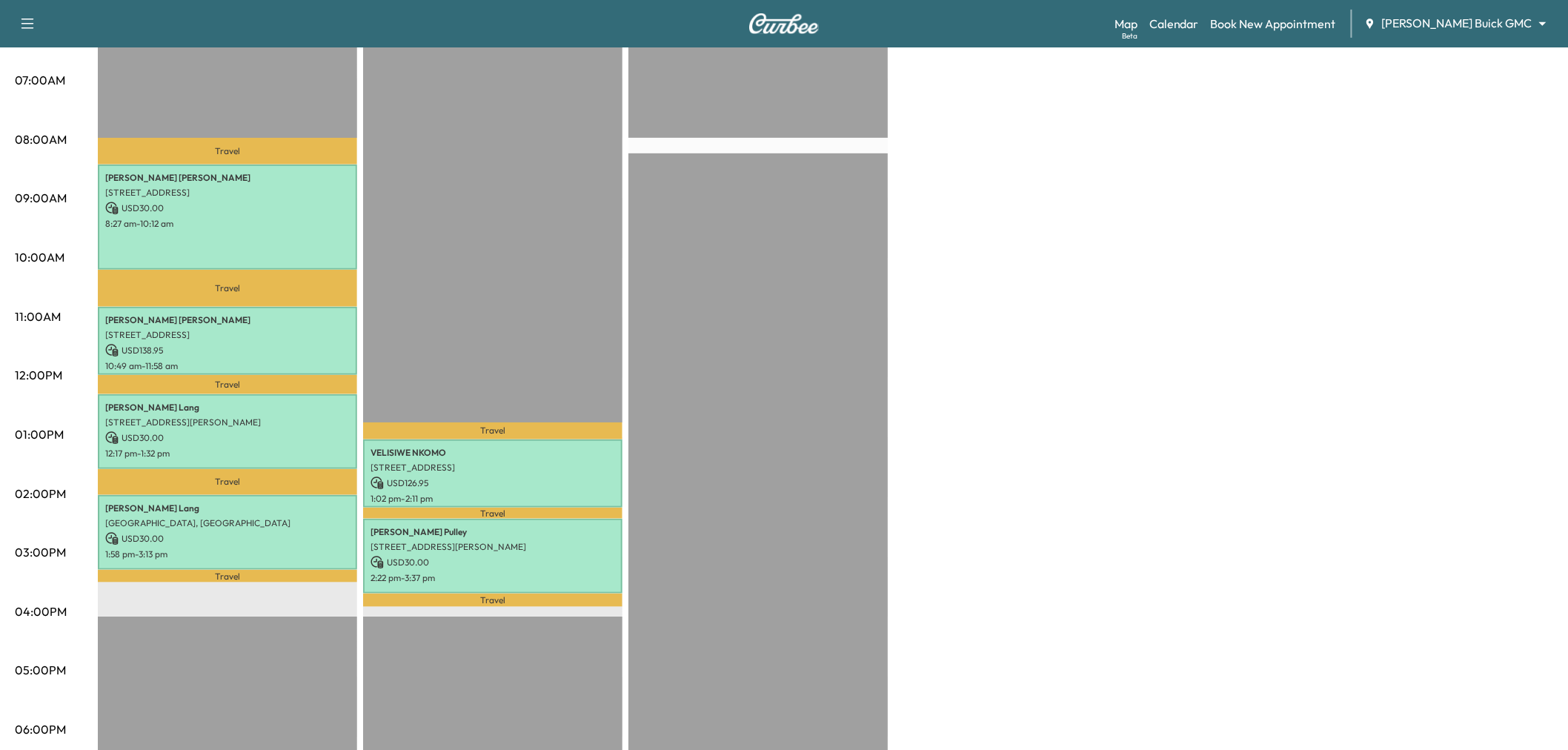
scroll to position [247, 0]
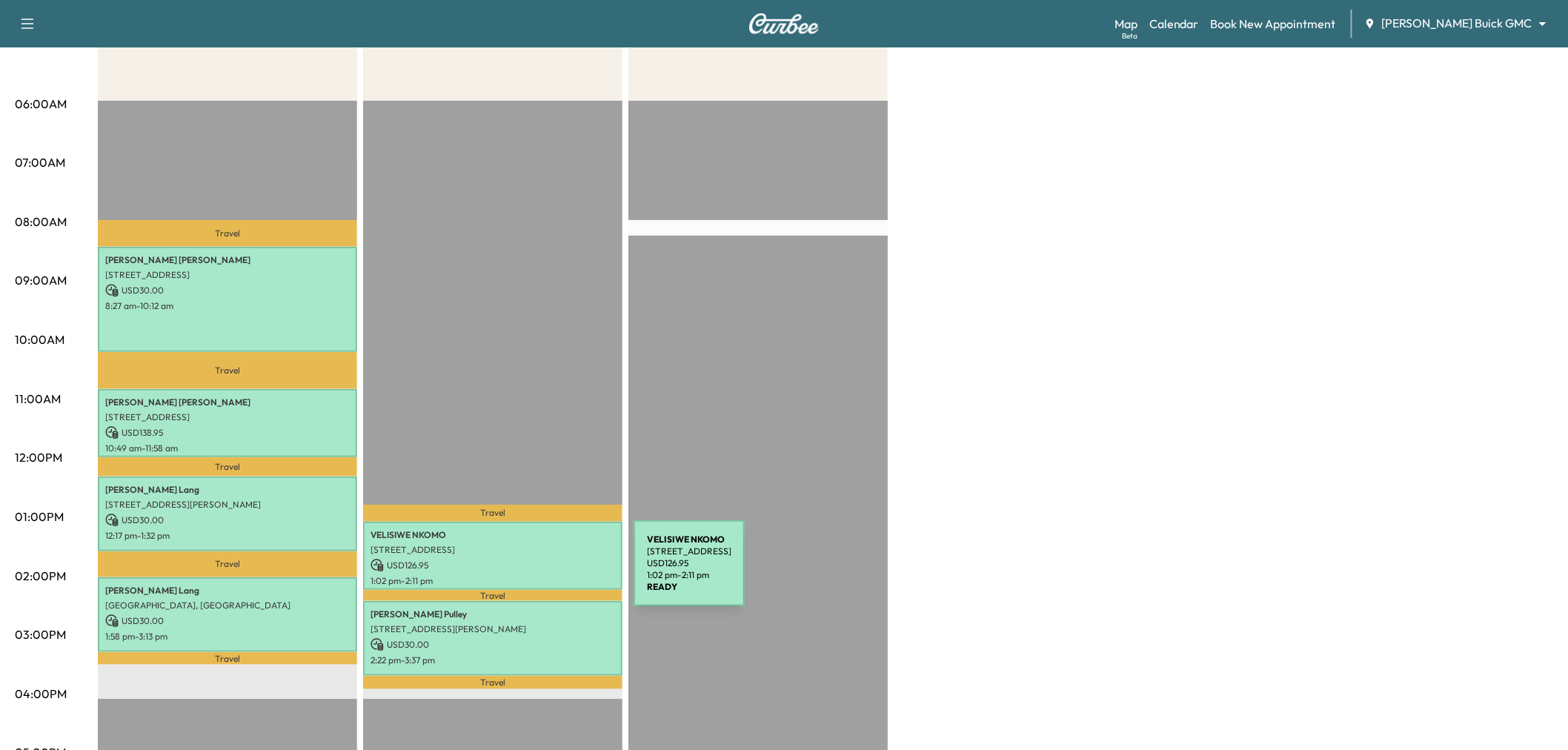
click at [527, 590] on p "Travel" at bounding box center [492, 596] width 259 height 11
click at [522, 564] on p "USD 126.95" at bounding box center [492, 566] width 244 height 14
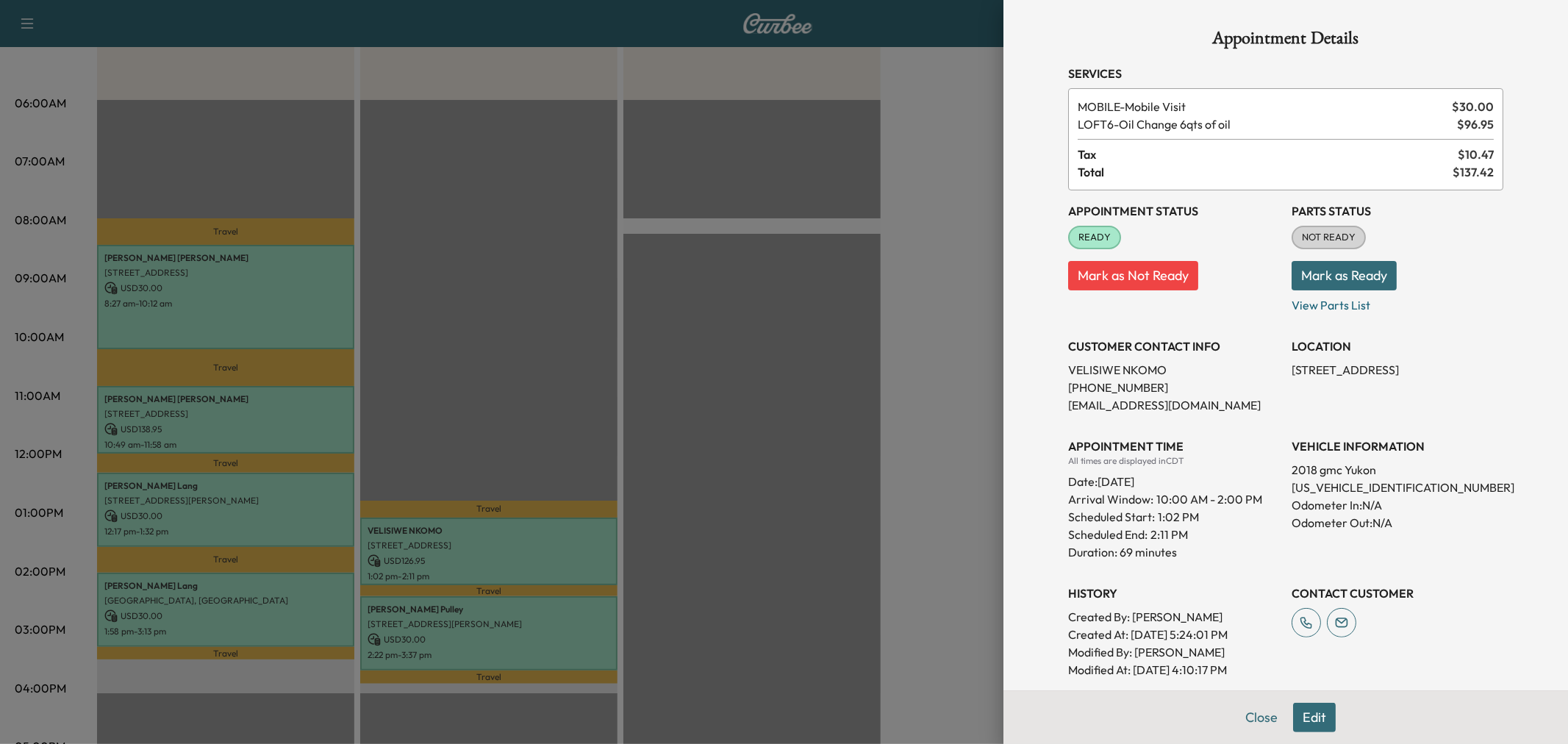
click at [516, 561] on div at bounding box center [784, 372] width 1568 height 744
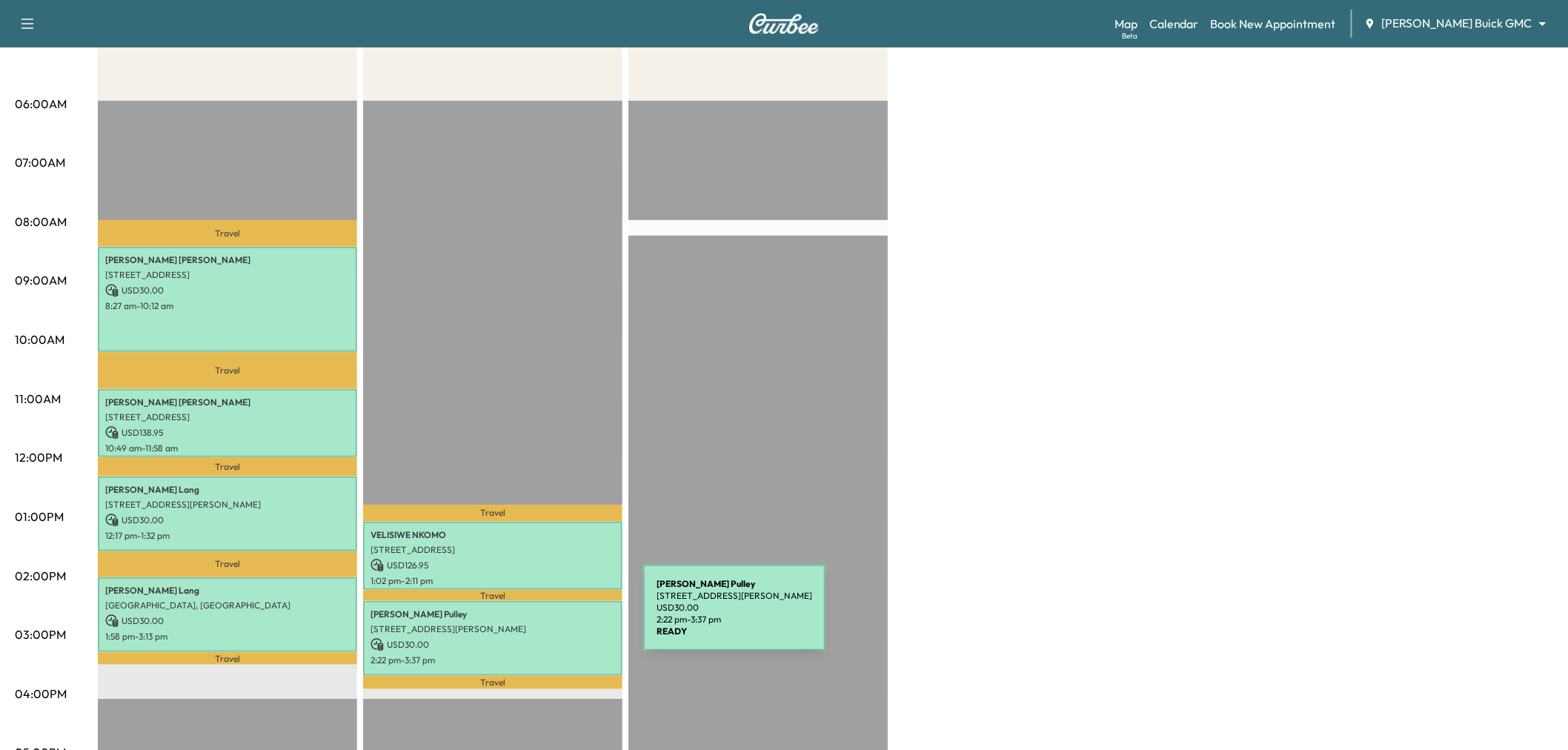
click at [532, 624] on p "[STREET_ADDRESS][PERSON_NAME]" at bounding box center [492, 630] width 244 height 12
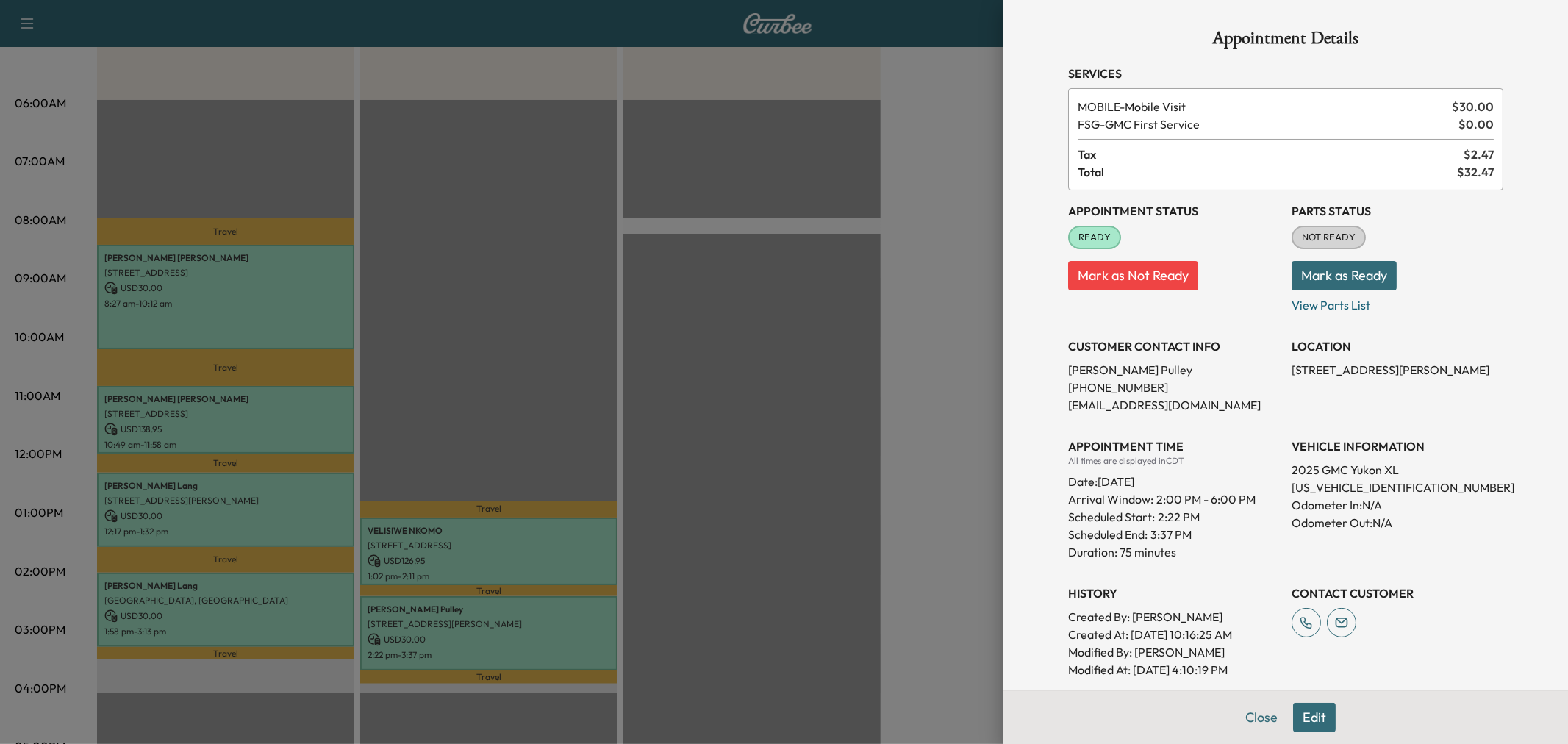
click at [527, 612] on div at bounding box center [784, 372] width 1568 height 744
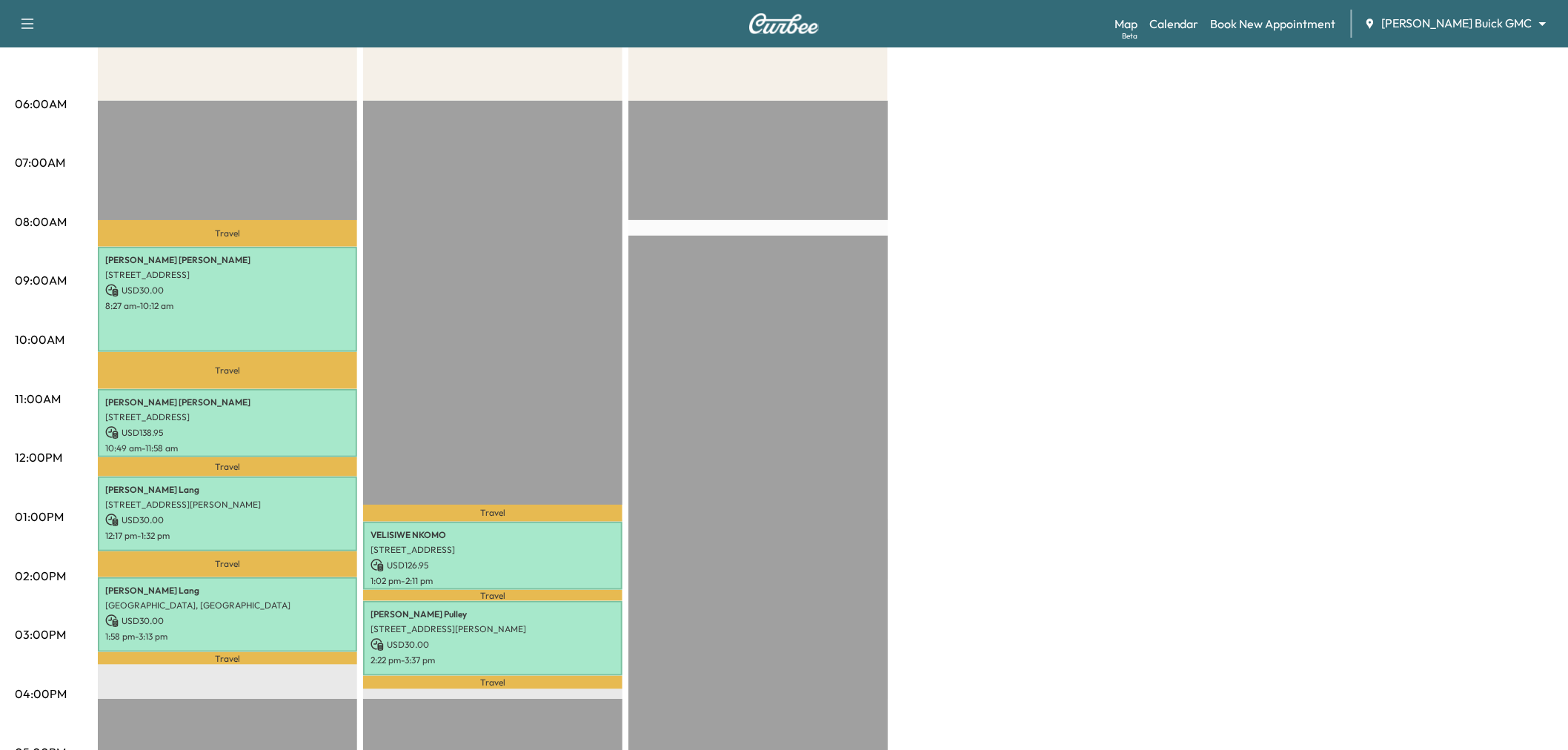
click at [528, 590] on p "Travel" at bounding box center [492, 596] width 259 height 11
click at [522, 577] on p "1:02 pm - 2:11 pm" at bounding box center [492, 582] width 244 height 12
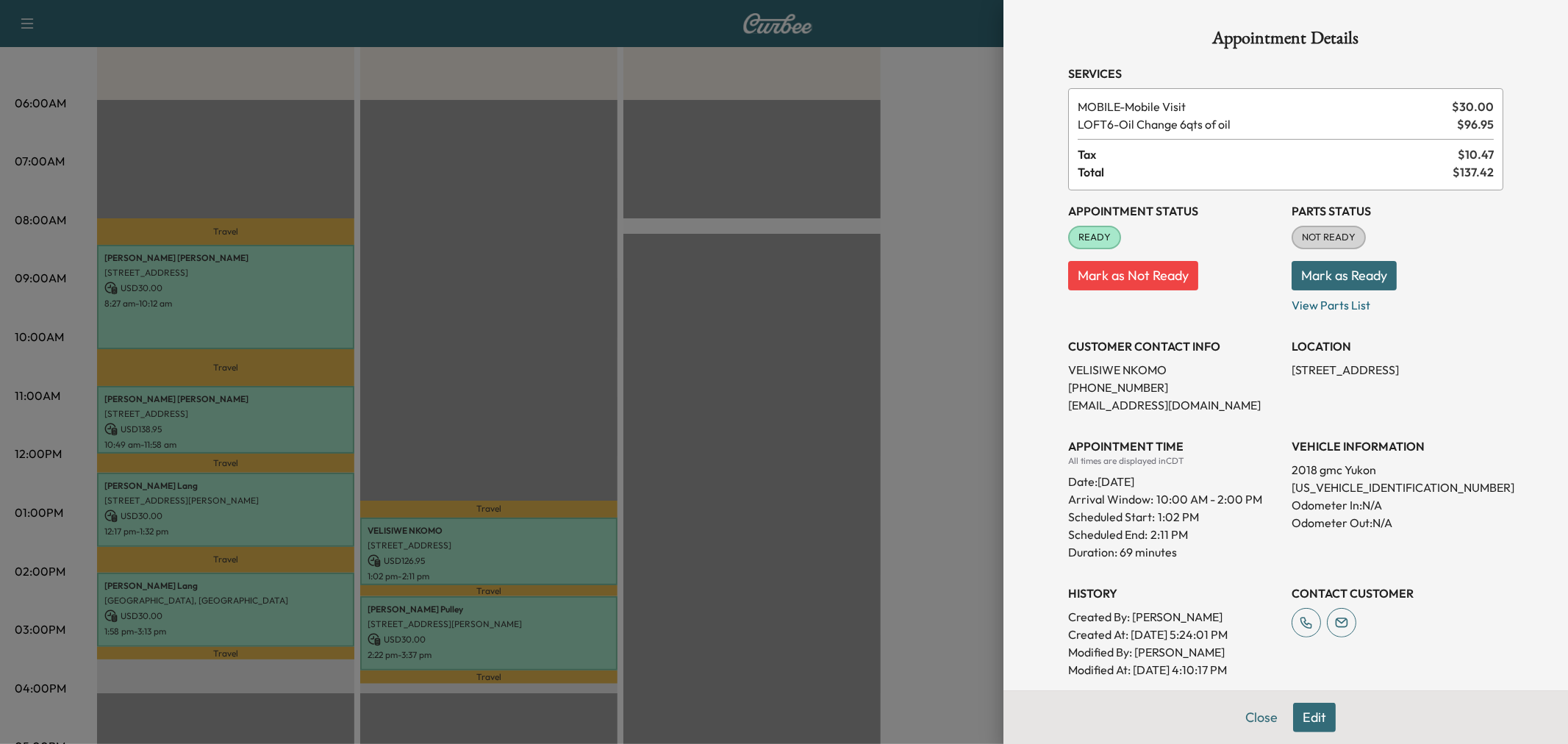
click at [517, 572] on div at bounding box center [784, 372] width 1568 height 744
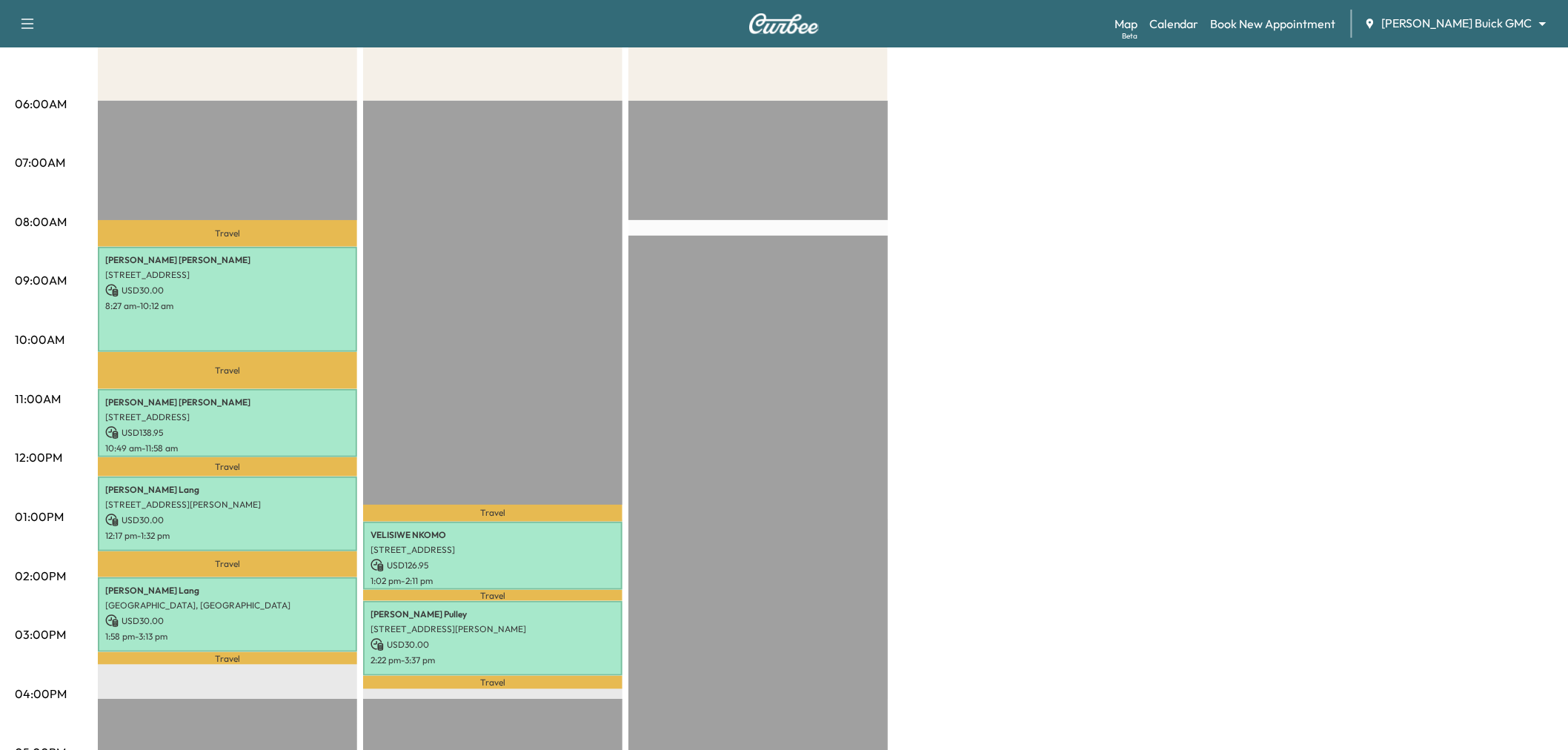
click at [466, 358] on div "Travel [PERSON_NAME] [STREET_ADDRESS][PERSON_NAME] USD 126.95 1:02 pm - 2:11 pm…" at bounding box center [492, 580] width 259 height 958
click at [1137, 232] on div "Large Van Revenue $ 228.95 Work Time 324 mins Transit Time 126 mins Travel [PER…" at bounding box center [825, 503] width 1456 height 1112
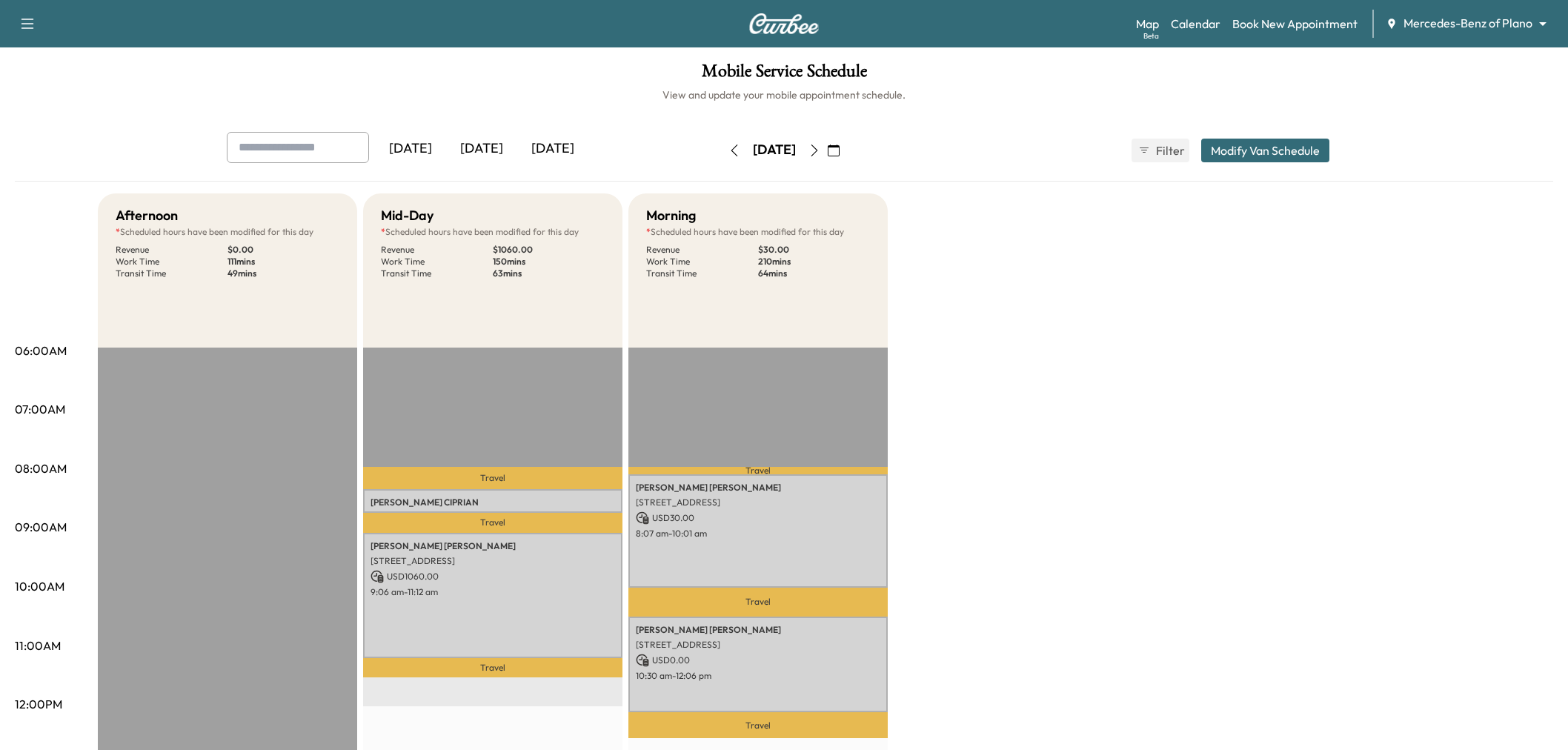
scroll to position [82, 0]
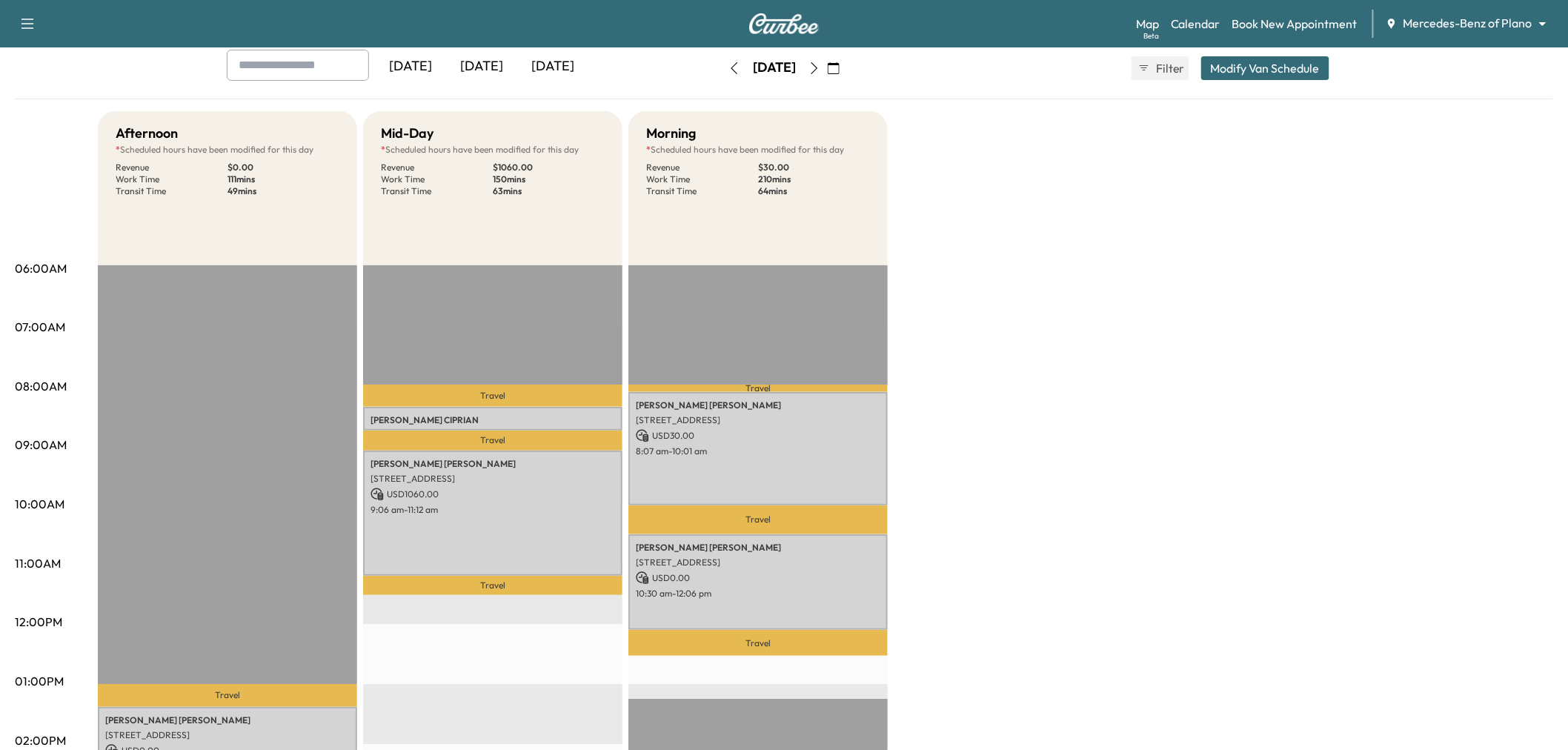
drag, startPoint x: 469, startPoint y: 71, endPoint x: 531, endPoint y: 71, distance: 62.0
click at [471, 71] on div "[DATE]" at bounding box center [481, 67] width 71 height 34
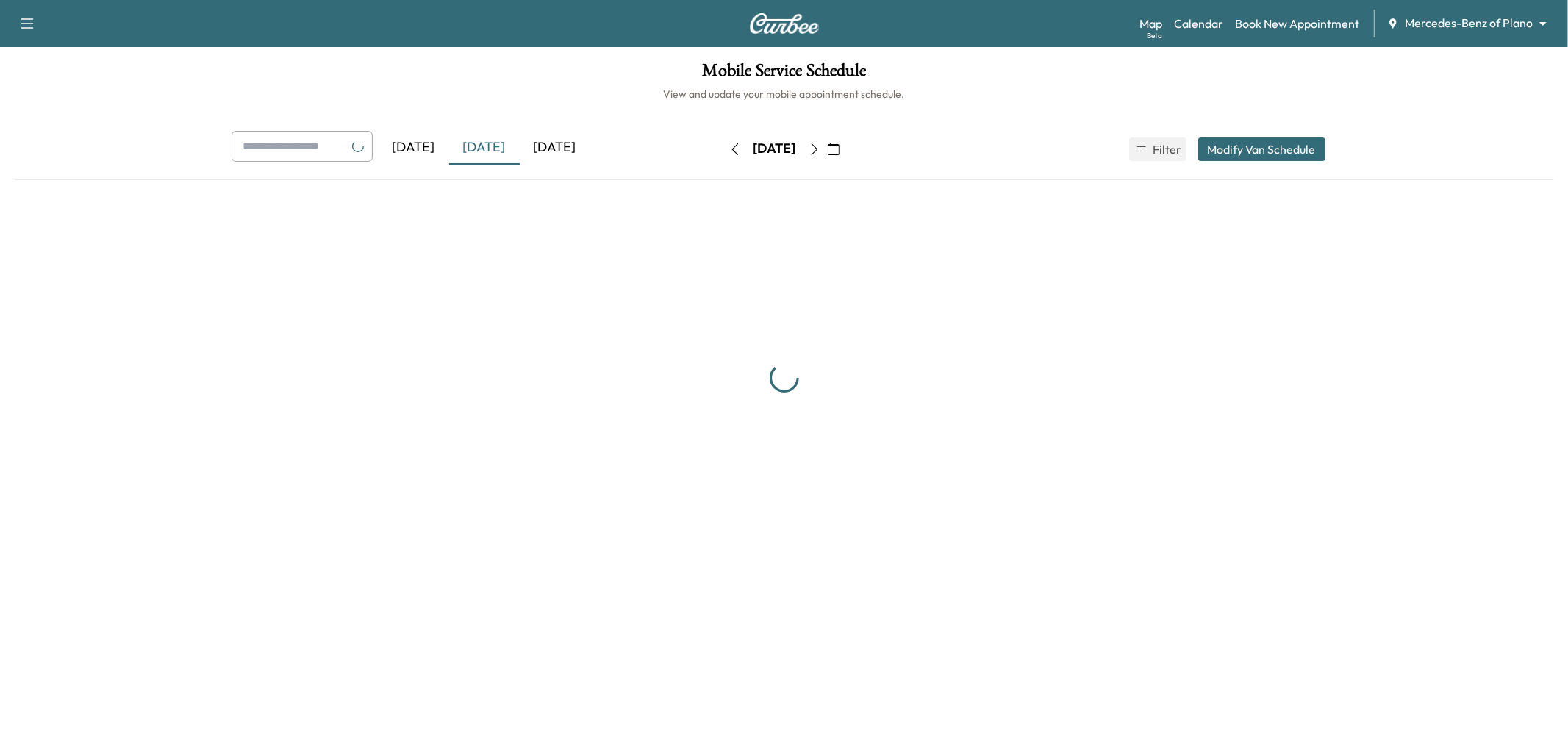
click at [554, 151] on div "[DATE]" at bounding box center [555, 148] width 71 height 34
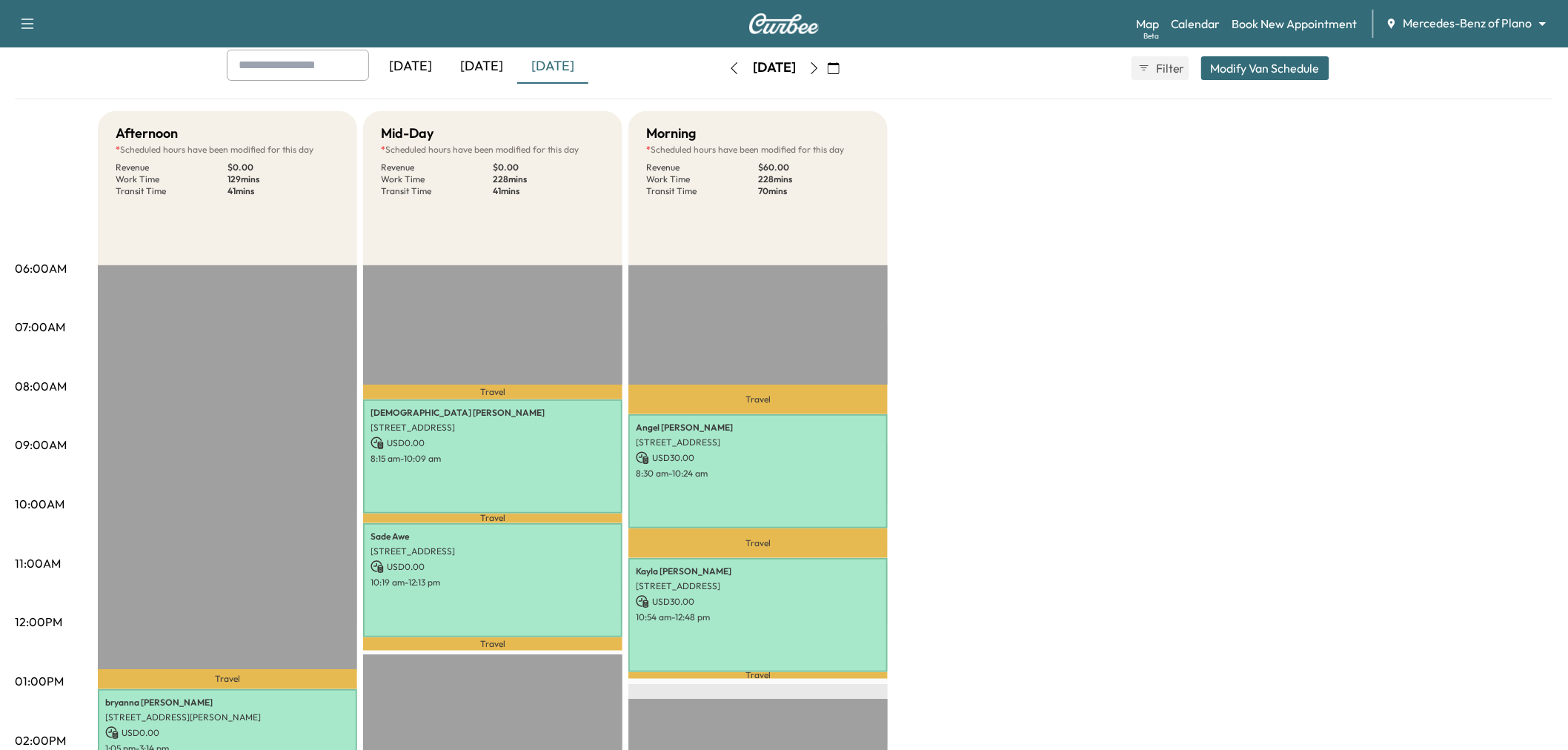
scroll to position [165, 0]
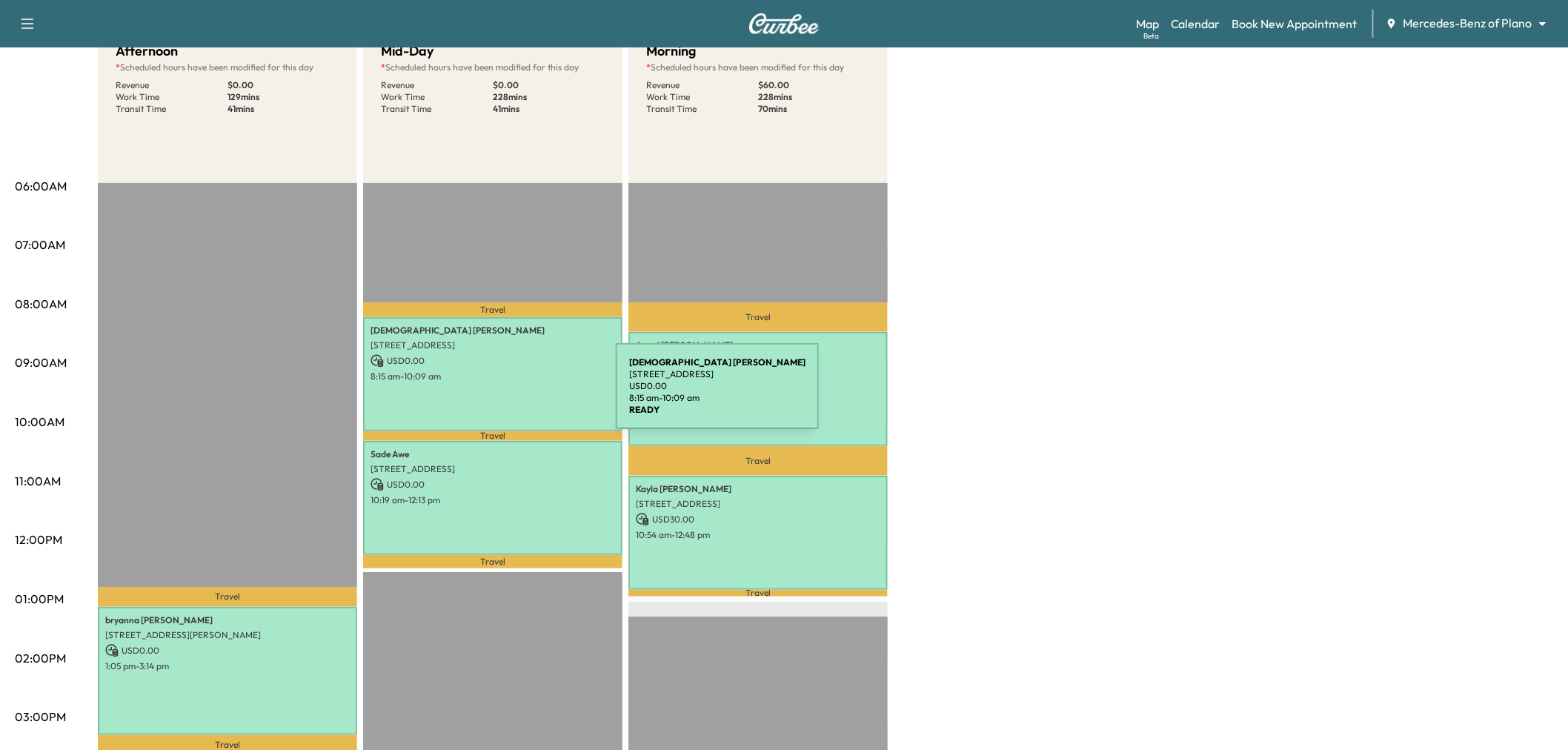
click at [504, 396] on div "Christian Barb 10241 BLACKENHURST LN, FRISCO, TX 75033, USA USD 0.00 8:15 am - …" at bounding box center [492, 374] width 259 height 113
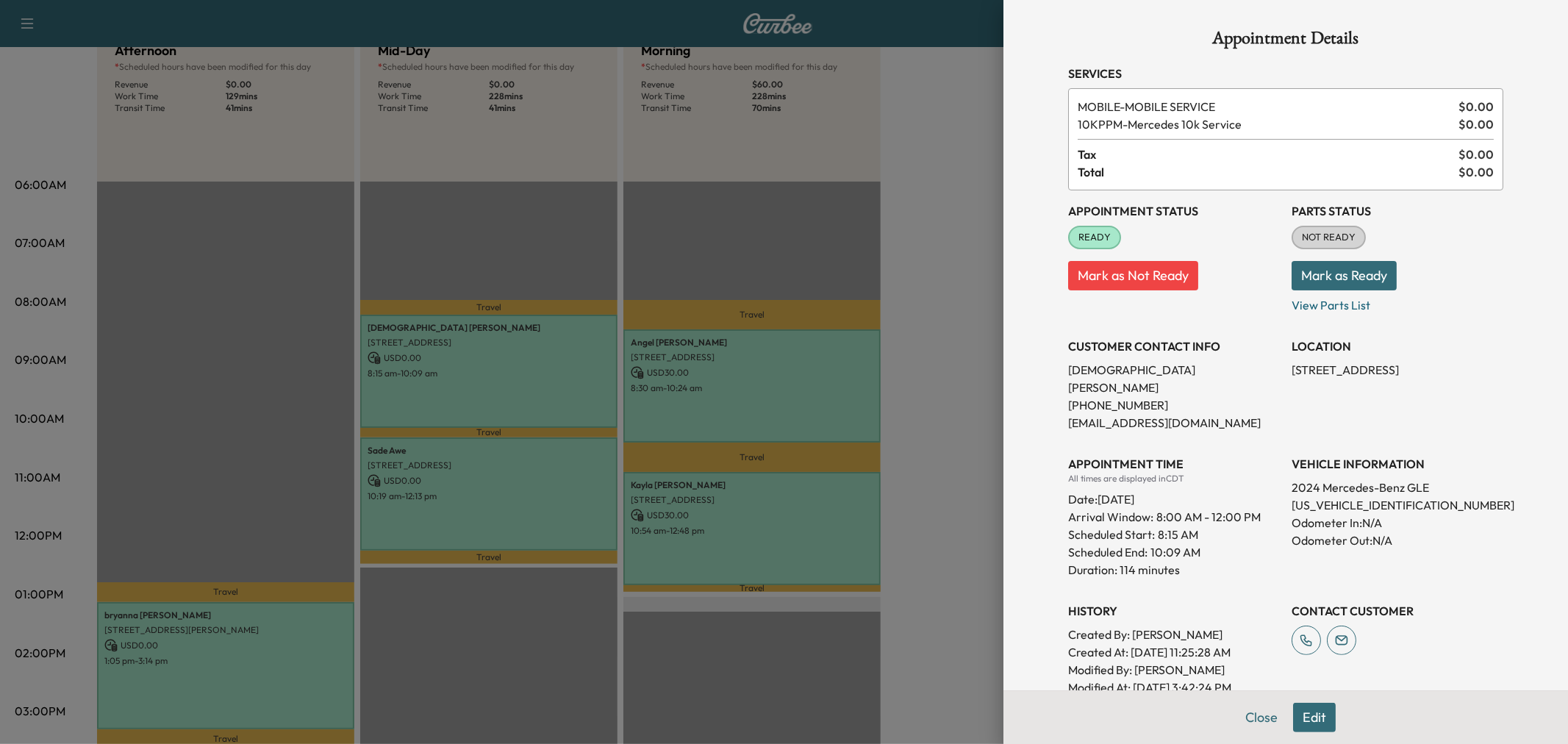
click at [510, 375] on div at bounding box center [784, 372] width 1568 height 744
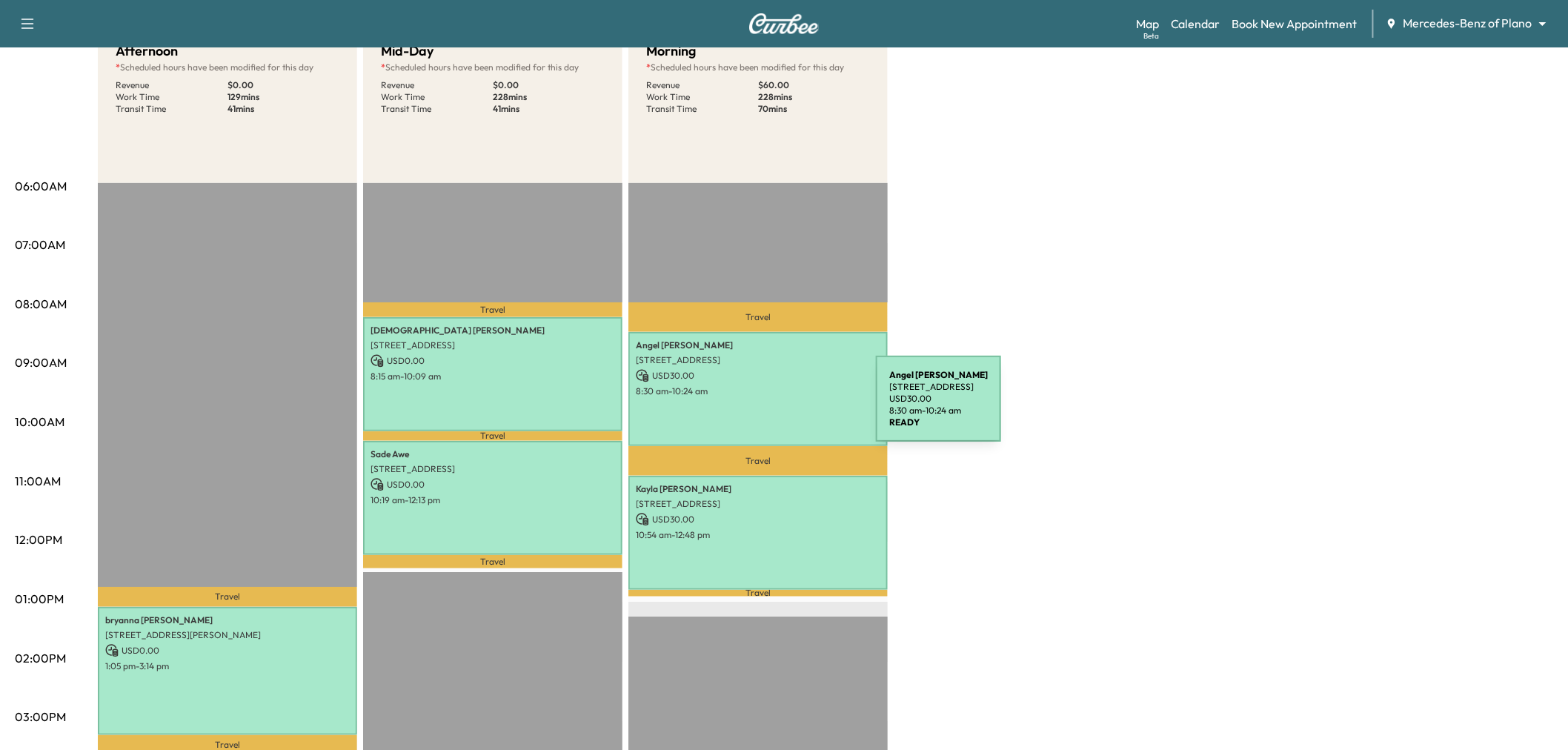
click at [765, 408] on div "Angel Thompson 265 BEE CAVES RD, ALLEN, TX 75002, USA USD 30.00 8:30 am - 10:24…" at bounding box center [758, 389] width 259 height 113
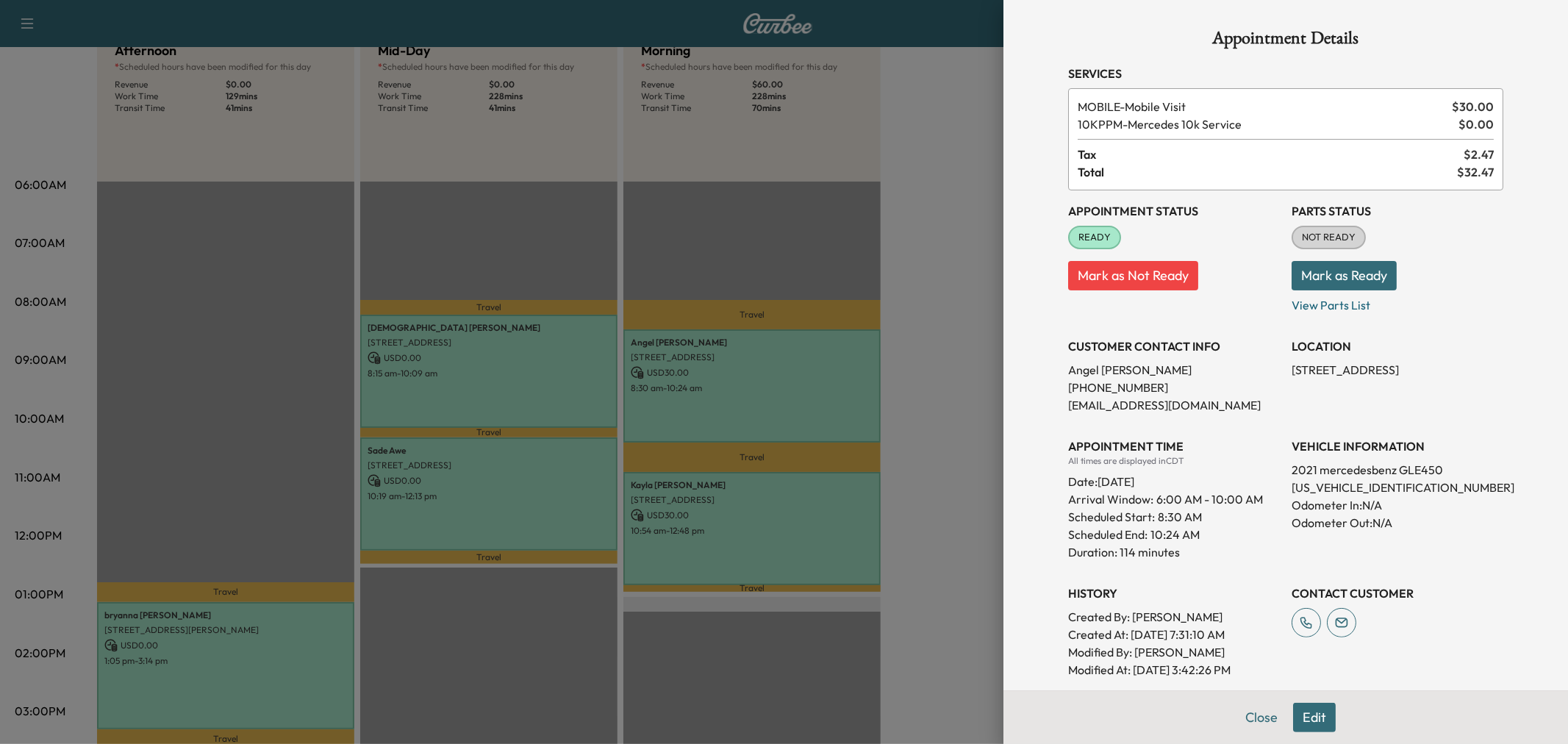
click at [759, 404] on div at bounding box center [784, 372] width 1568 height 744
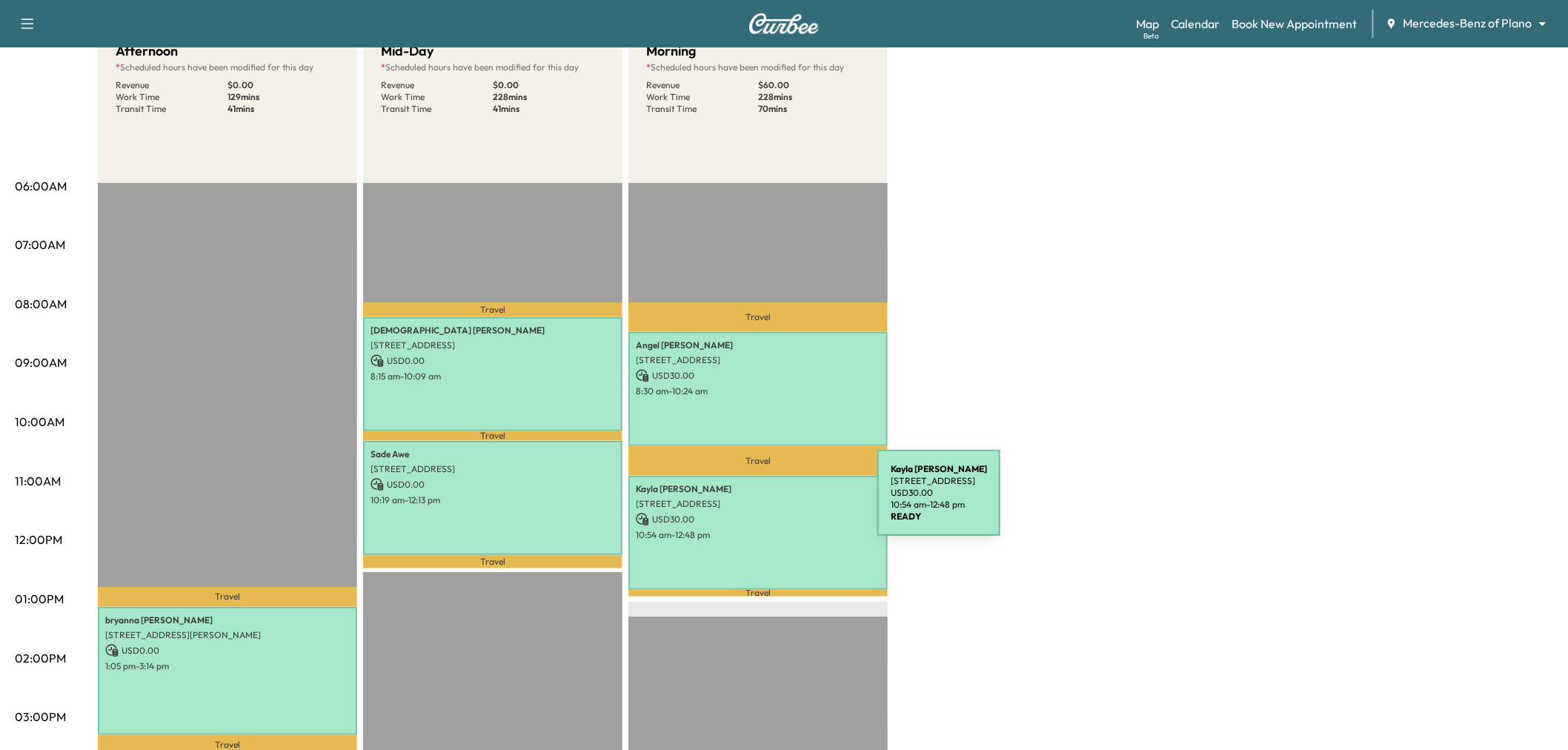
click at [766, 502] on p "4848 Grand Gate Way, 2581, Frisco, TX 75034, US" at bounding box center [757, 505] width 244 height 12
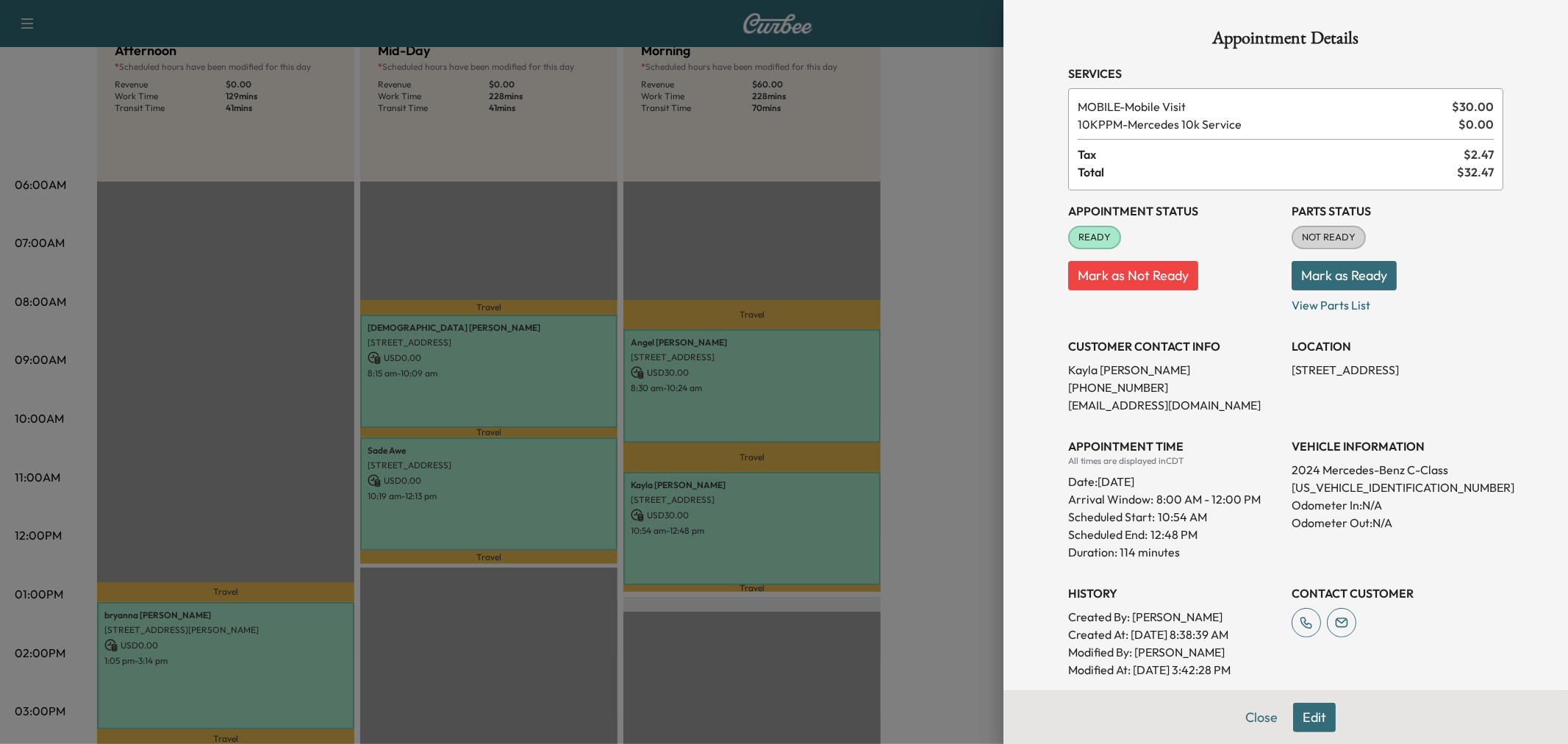
click at [760, 503] on div at bounding box center [784, 372] width 1568 height 744
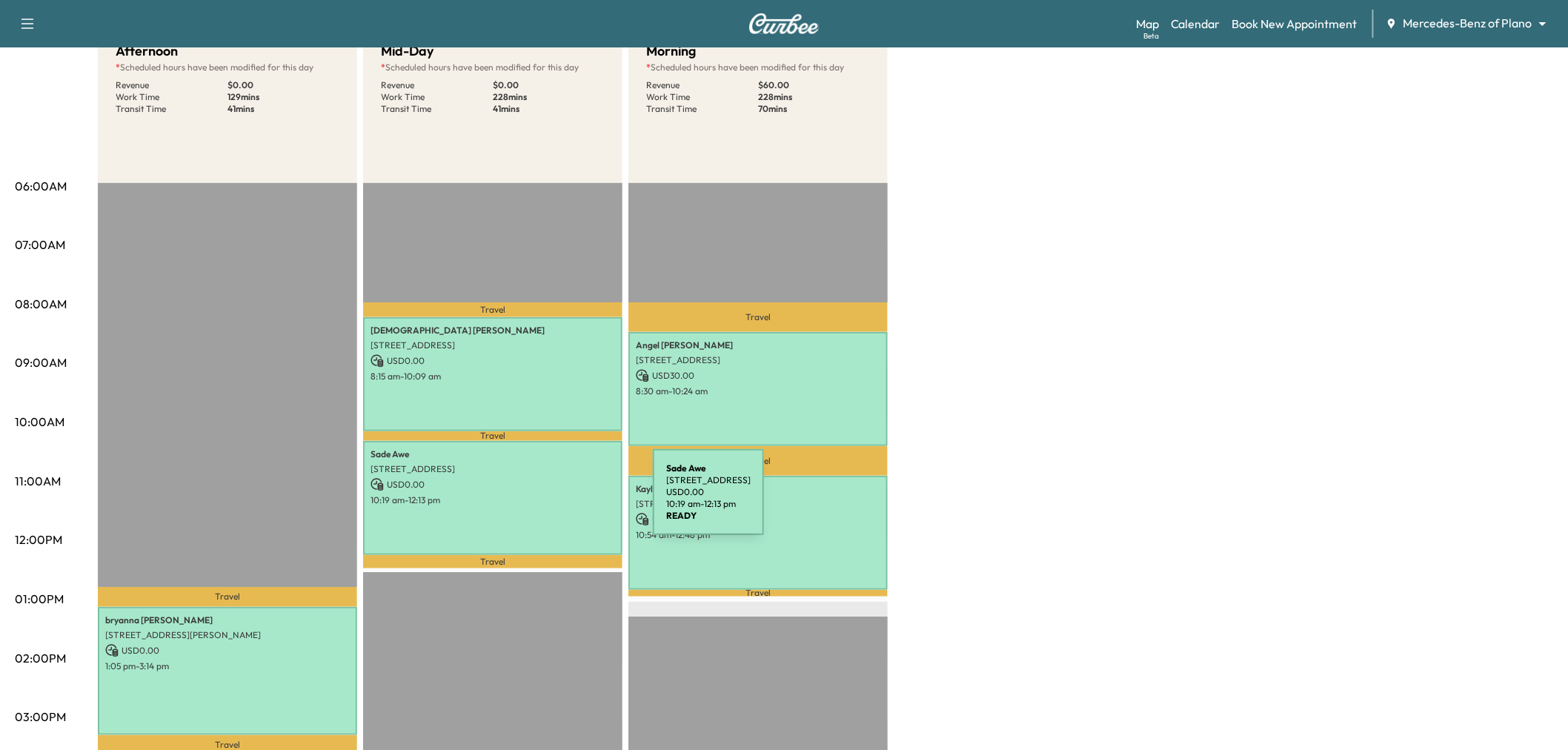
click at [542, 501] on p "10:19 am - 12:13 pm" at bounding box center [492, 500] width 244 height 12
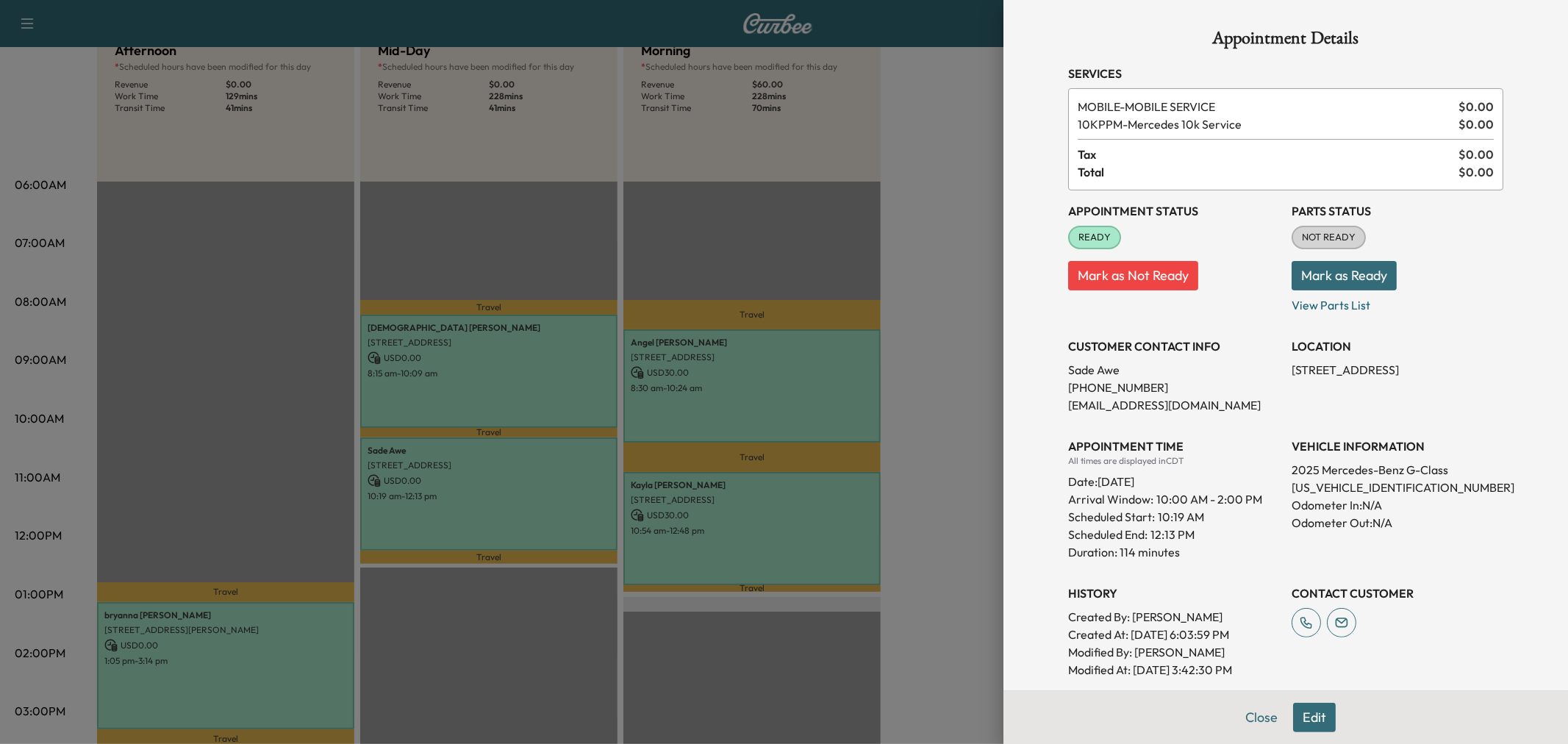
click at [537, 497] on div at bounding box center [784, 372] width 1568 height 744
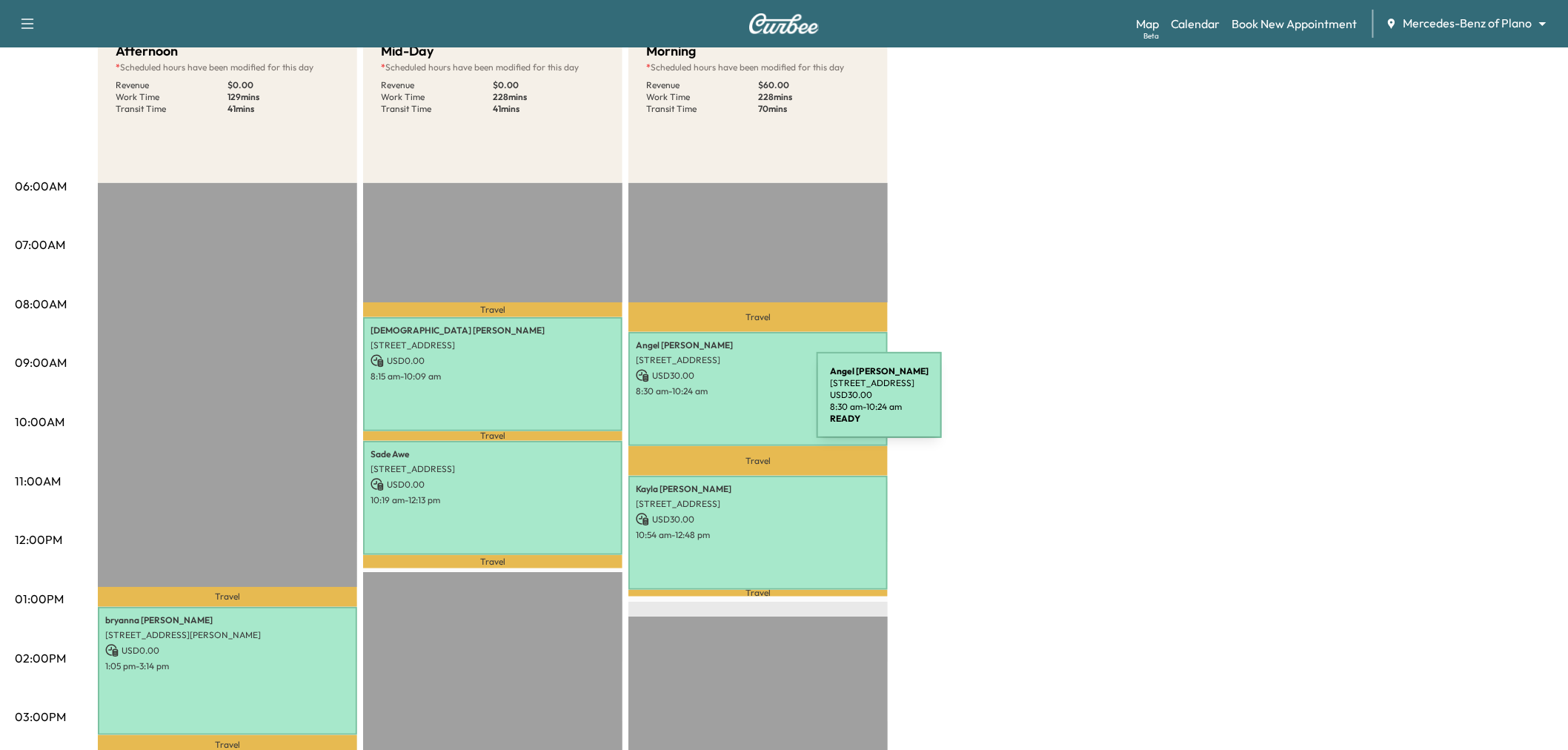
click at [706, 404] on div "Angel Thompson 265 BEE CAVES RD, ALLEN, TX 75002, USA USD 30.00 8:30 am - 10:24…" at bounding box center [758, 389] width 259 height 113
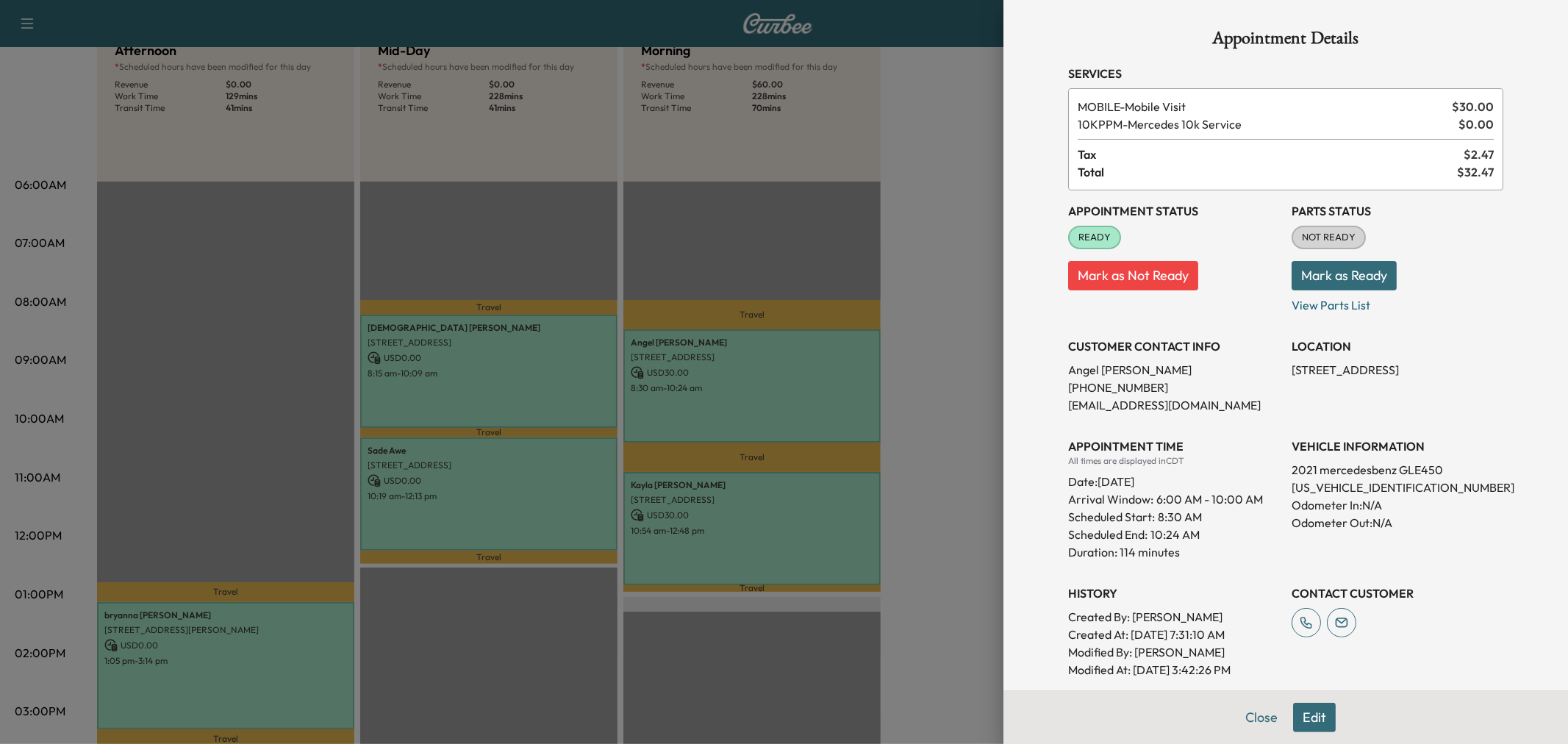
click at [731, 426] on div at bounding box center [784, 372] width 1568 height 744
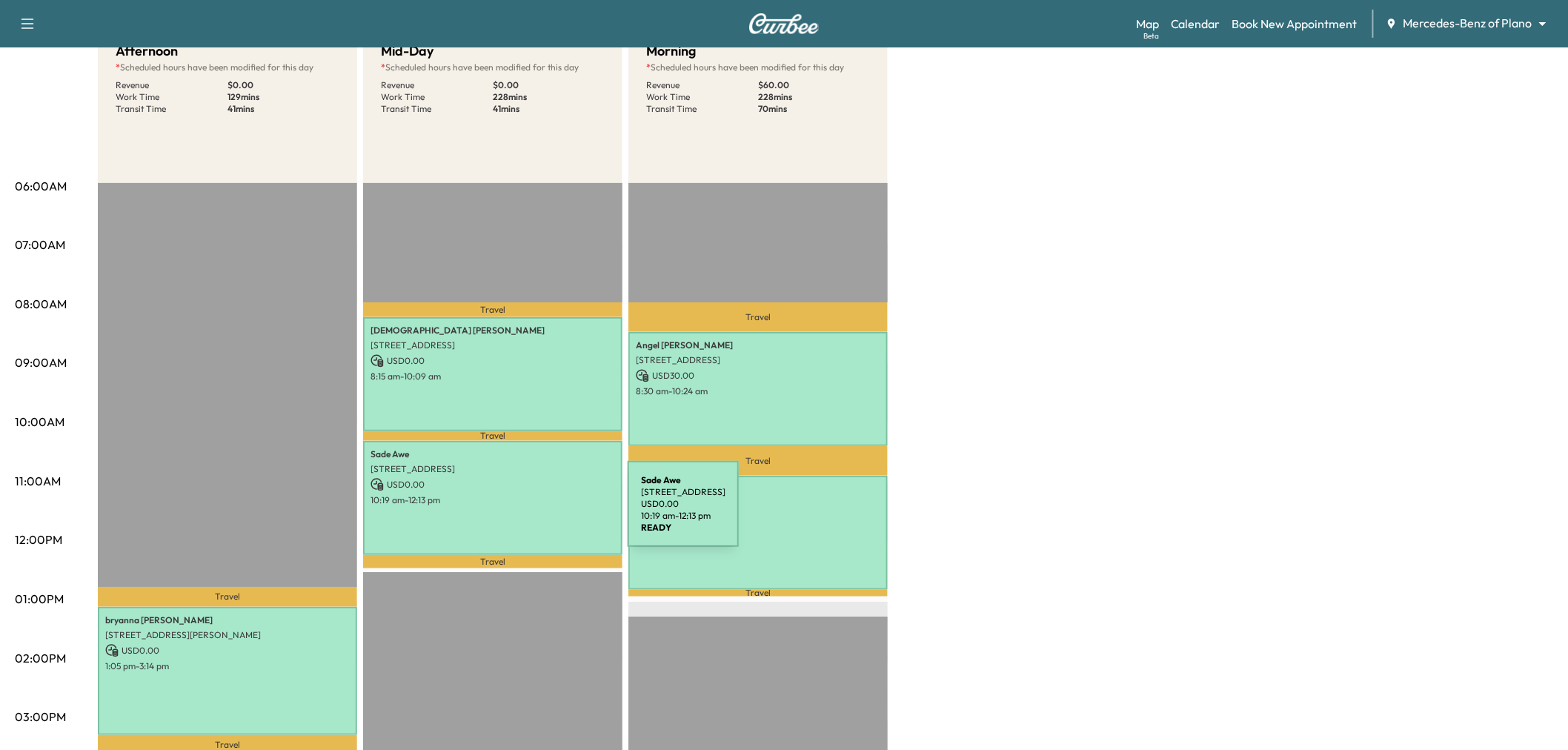
click at [516, 513] on div "Sade Awe 6963 Washakie Rd, Frisco, TX 75036, USA USD 0.00 10:19 am - 12:13 pm" at bounding box center [492, 498] width 259 height 113
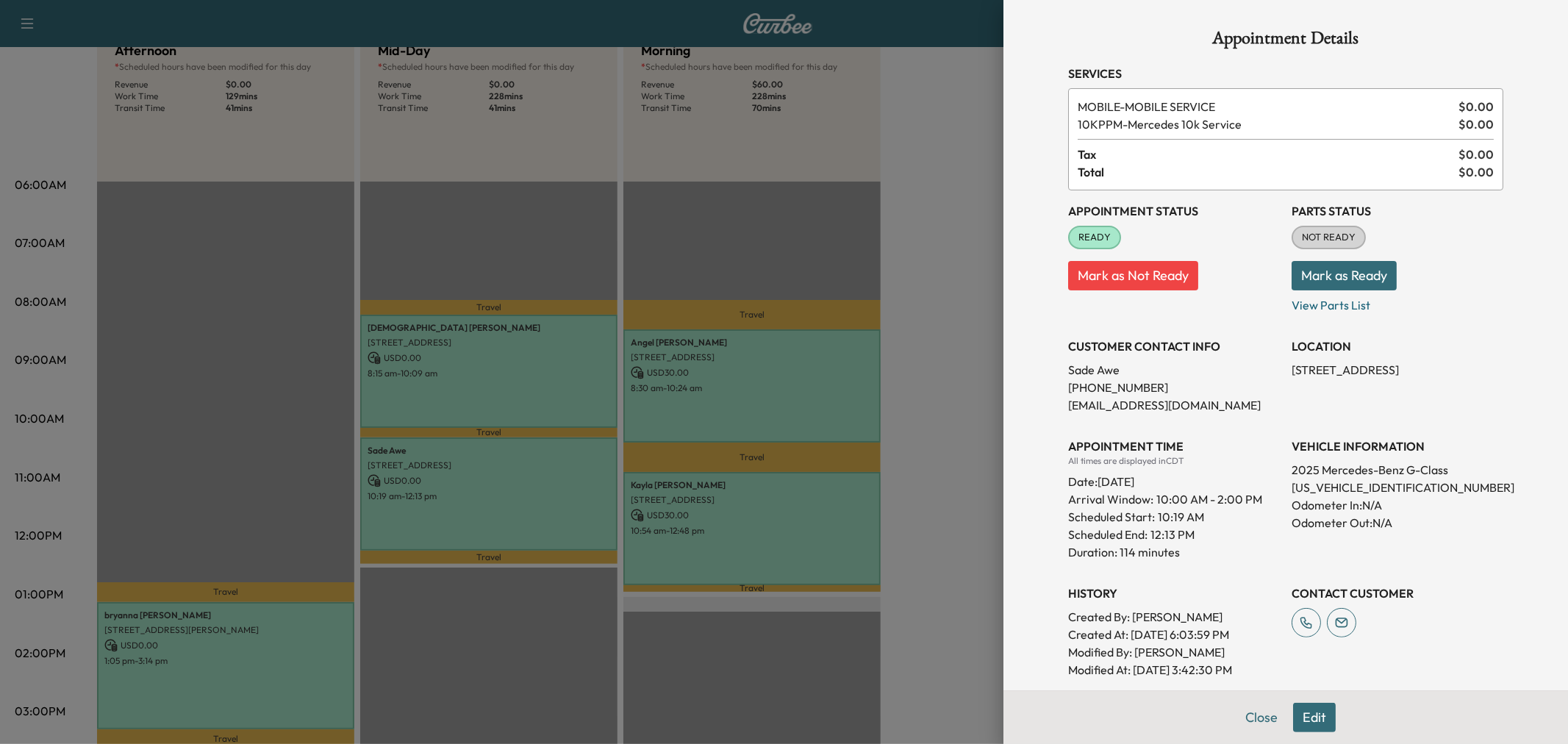
click at [512, 509] on div at bounding box center [784, 372] width 1568 height 744
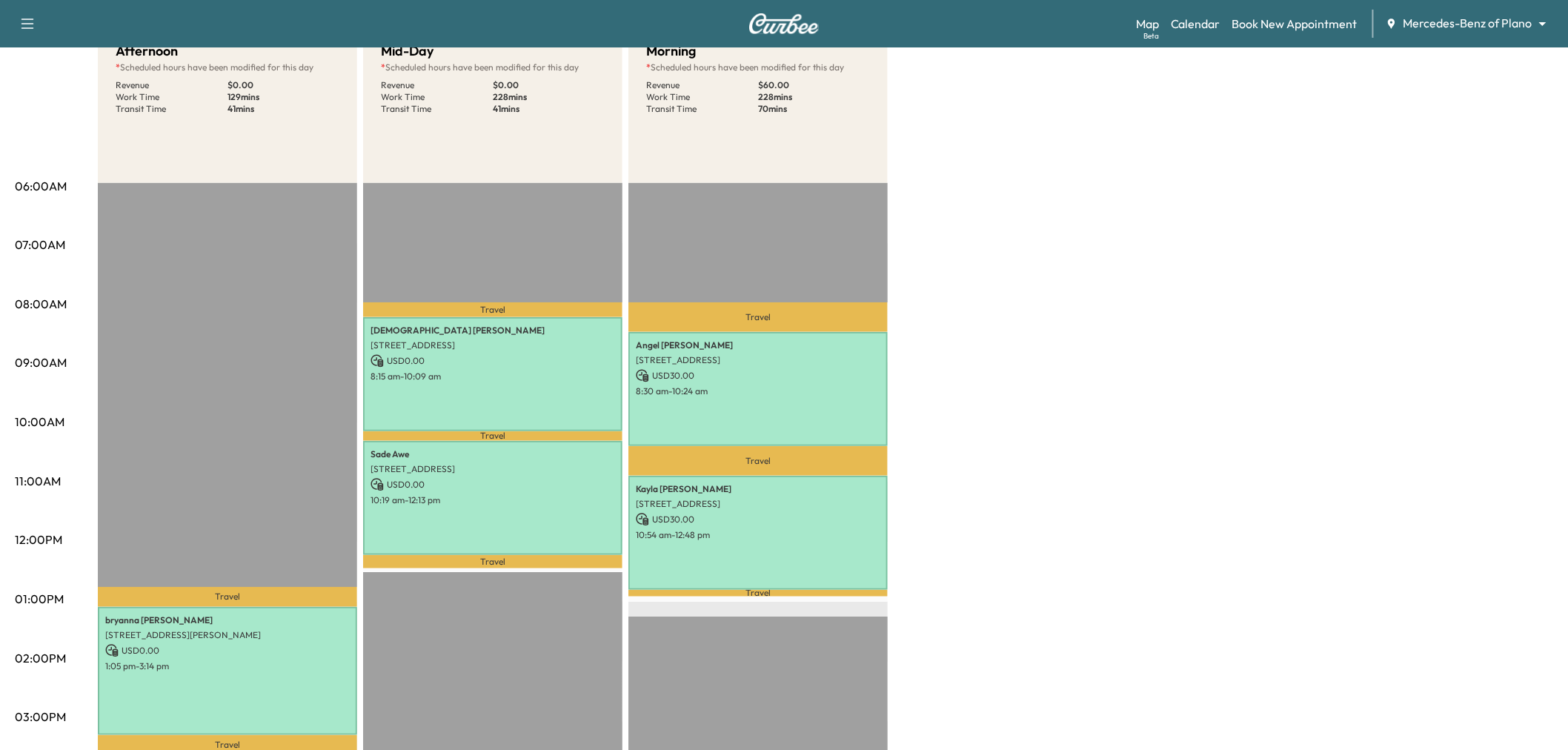
scroll to position [247, 0]
